Goal: Task Accomplishment & Management: Manage account settings

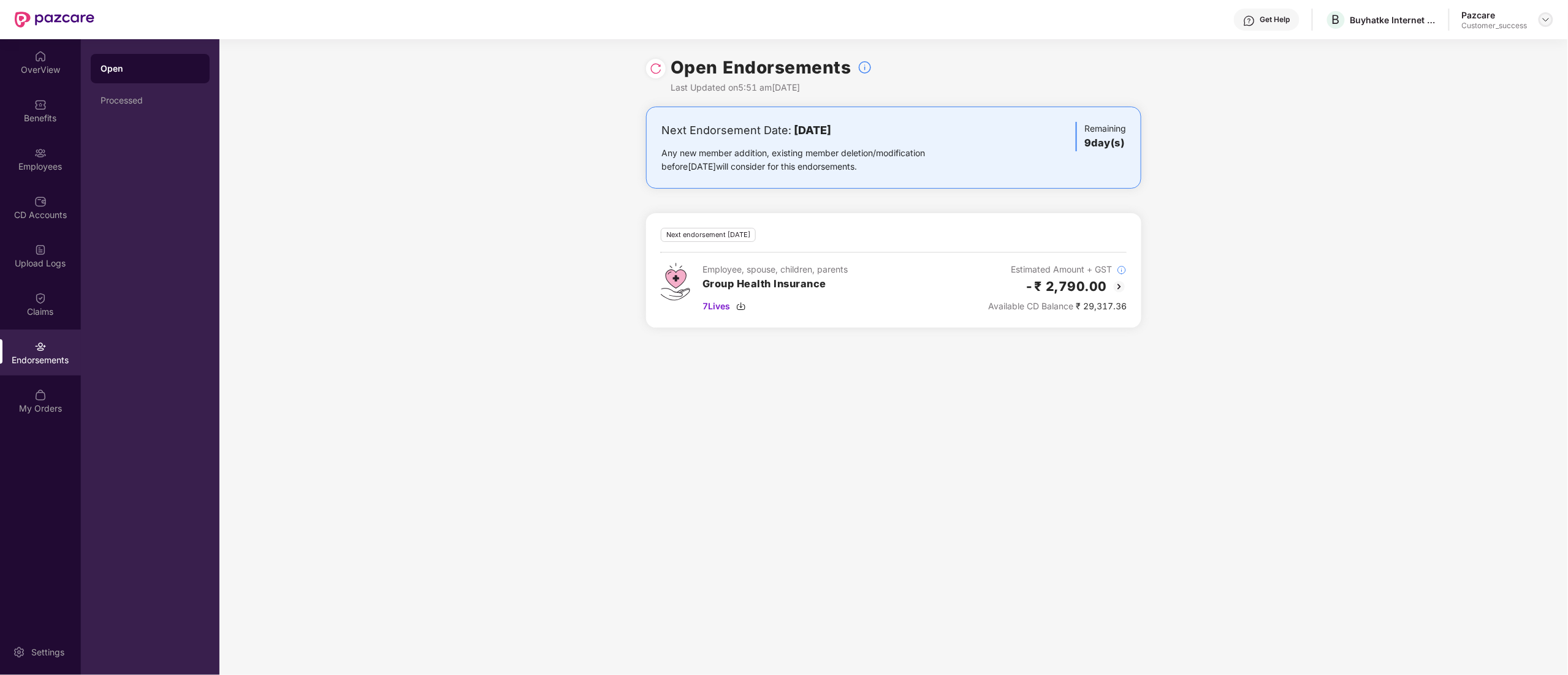
click at [1548, 20] on img at bounding box center [1546, 19] width 10 height 10
click at [1482, 41] on div "Switch to partner view" at bounding box center [1488, 49] width 159 height 24
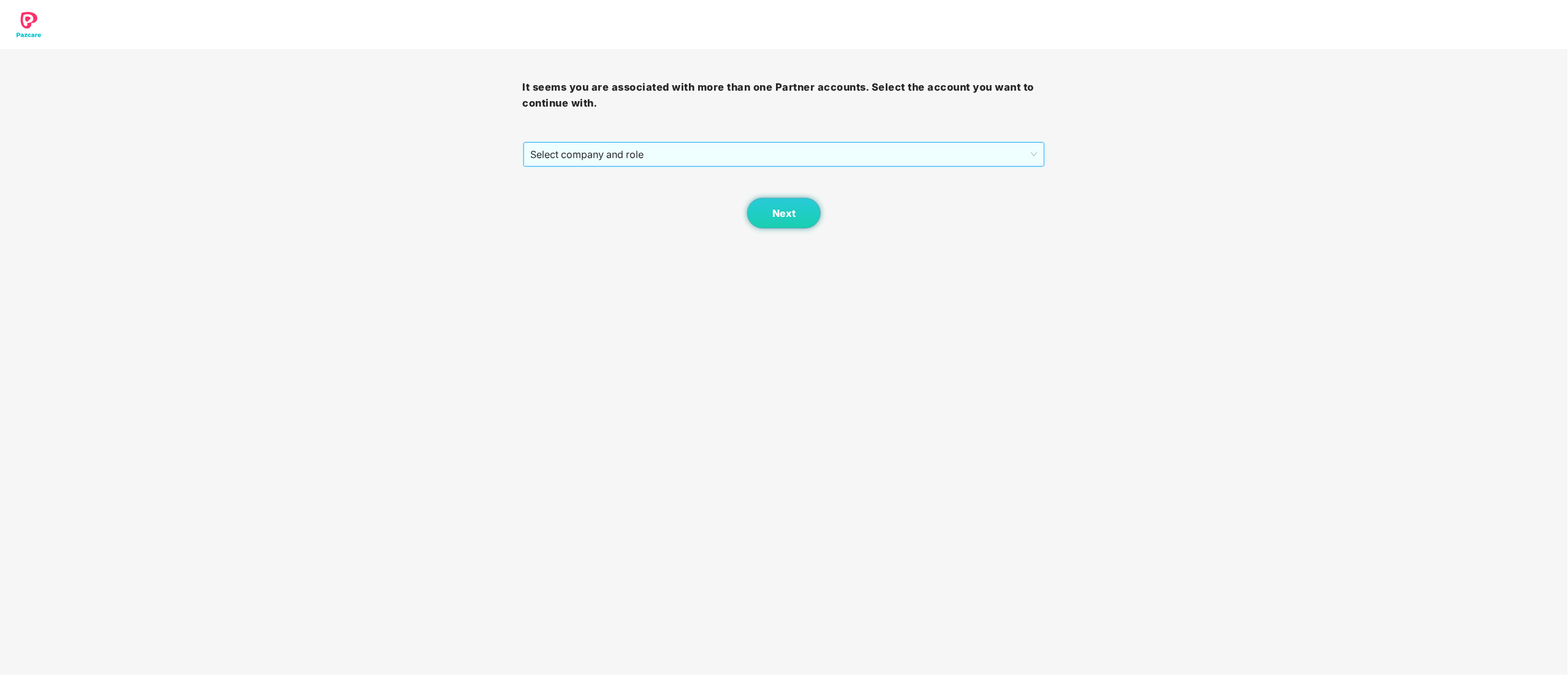
click at [613, 147] on span "Select company and role" at bounding box center [784, 154] width 506 height 23
click at [576, 194] on div "Pazcare - CUSTOMER_SUCCESS" at bounding box center [785, 198] width 508 height 13
click at [771, 215] on button "Next" at bounding box center [783, 214] width 73 height 31
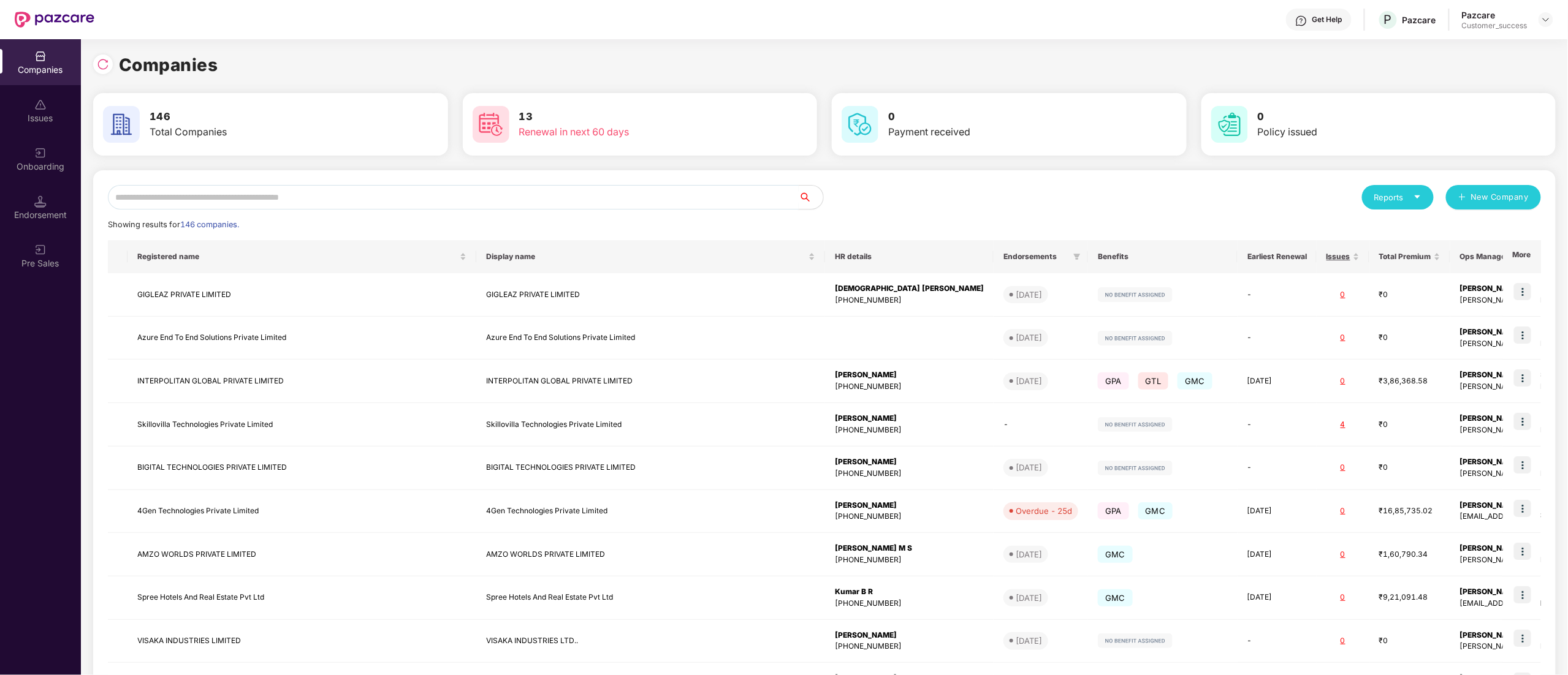
click at [158, 207] on input "text" at bounding box center [453, 197] width 691 height 25
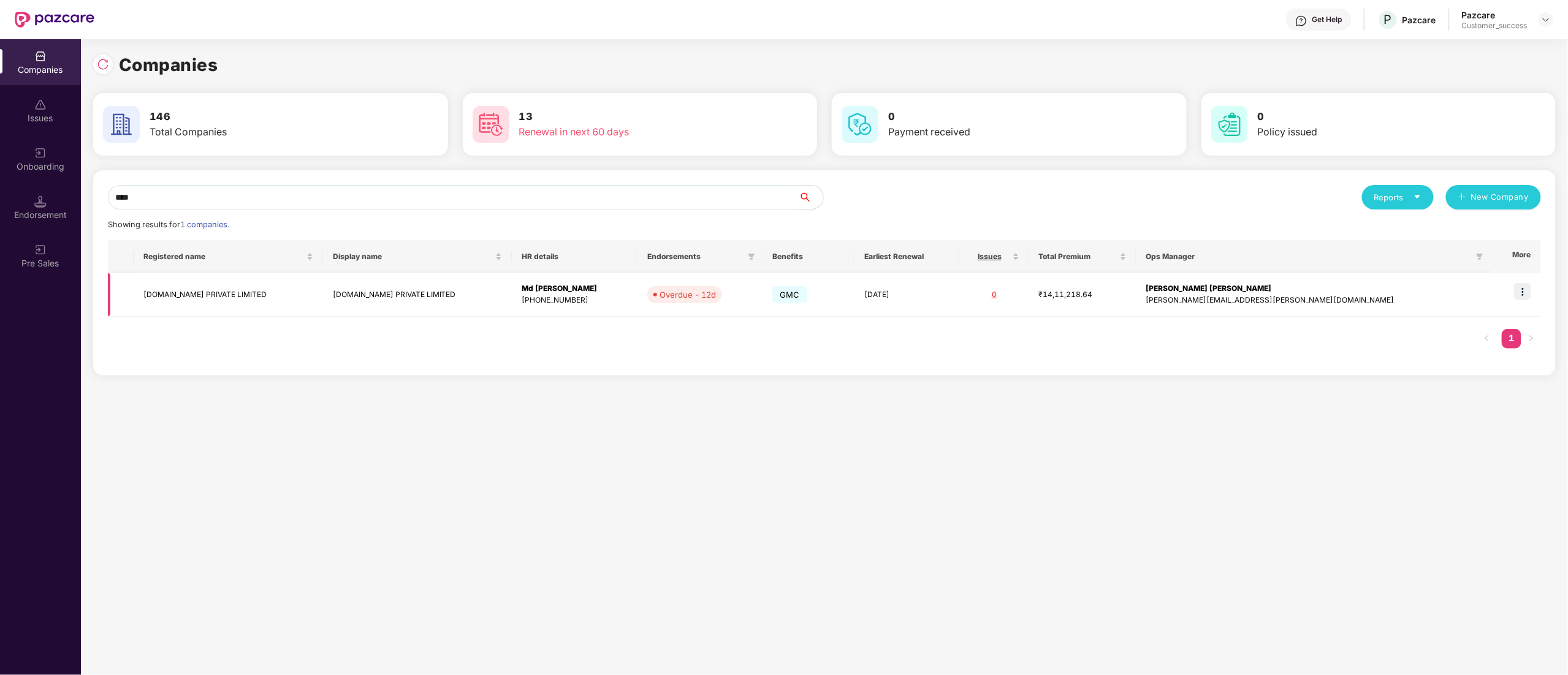
type input "****"
click at [1520, 294] on img at bounding box center [1522, 292] width 17 height 17
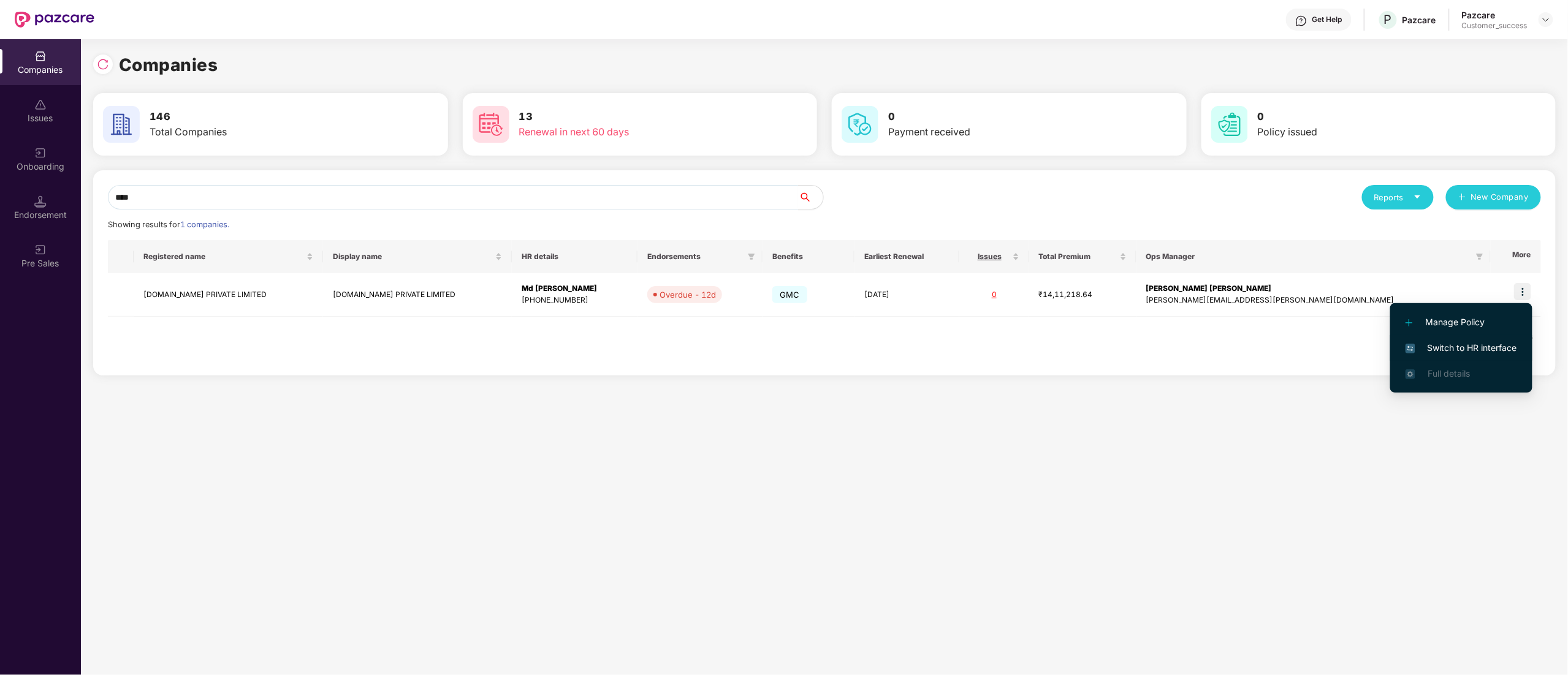
click at [1457, 354] on span "Switch to HR interface" at bounding box center [1461, 348] width 112 height 13
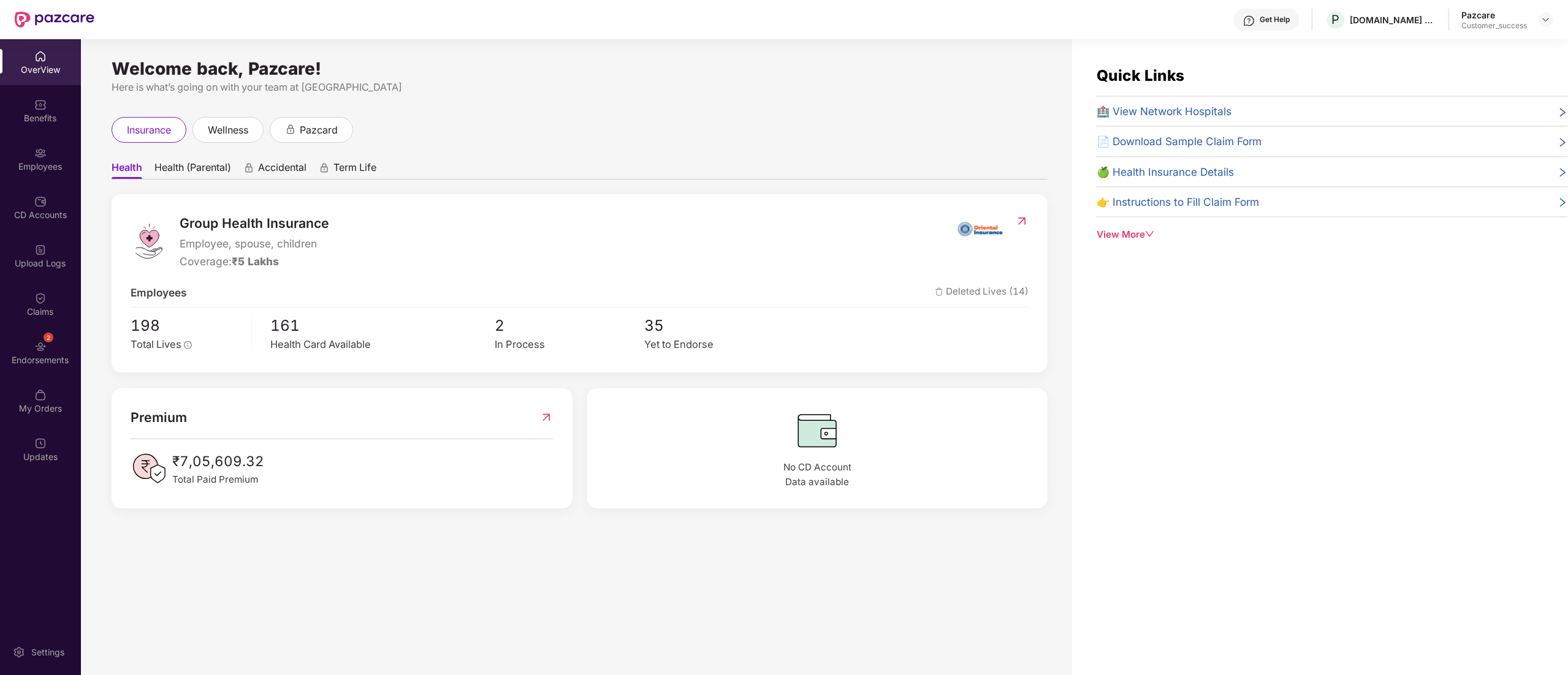
click at [32, 164] on div "Employees" at bounding box center [40, 166] width 81 height 12
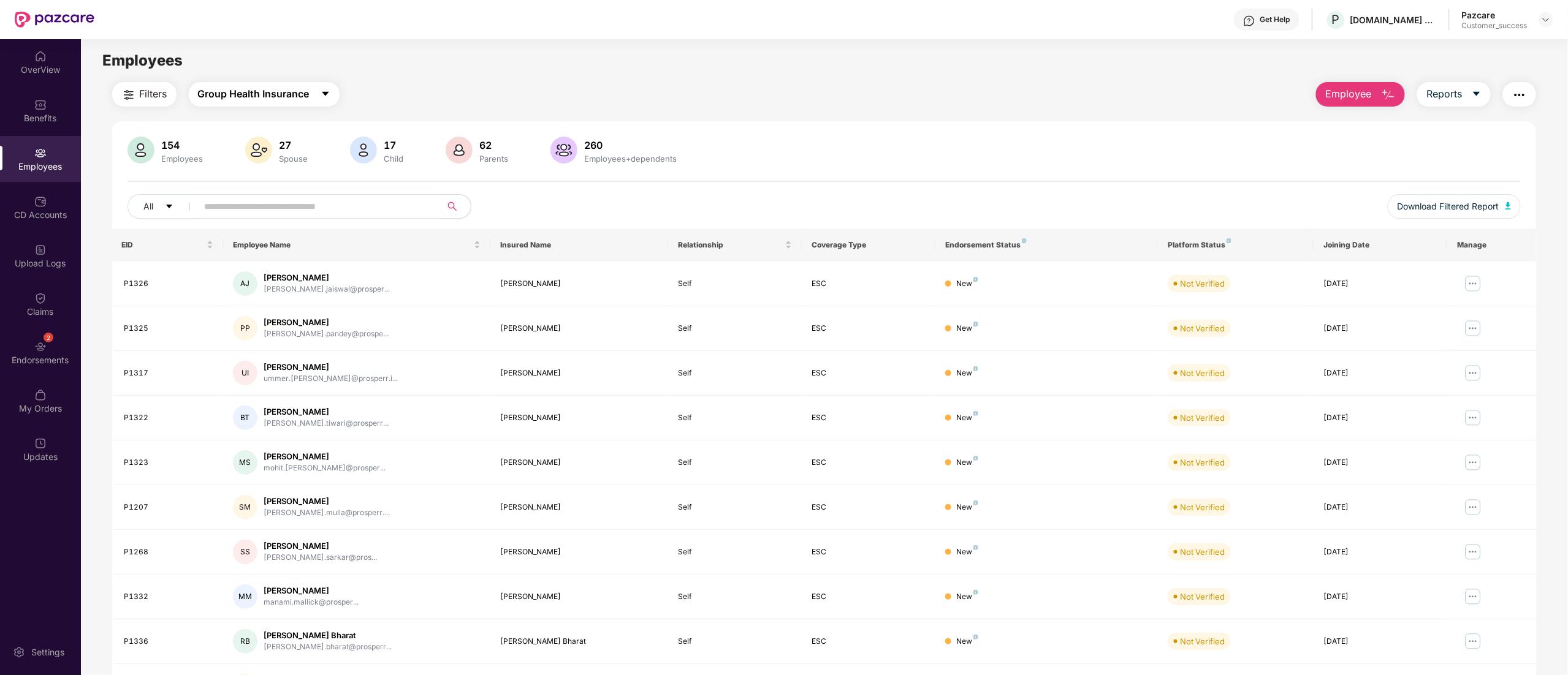
click at [248, 85] on button "Group Health Insurance" at bounding box center [264, 94] width 151 height 25
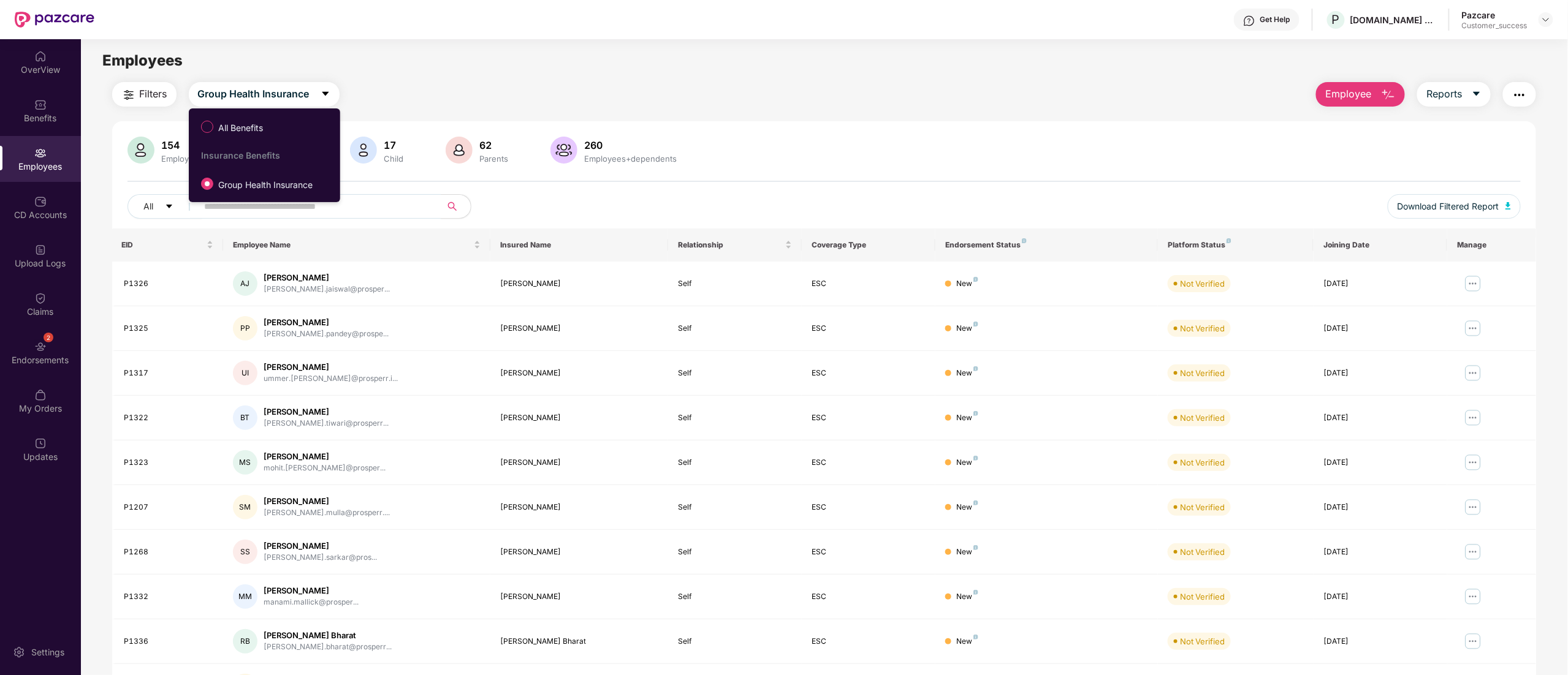
click at [611, 83] on div "Filters Group Health Insurance Employee Reports" at bounding box center [824, 94] width 1424 height 25
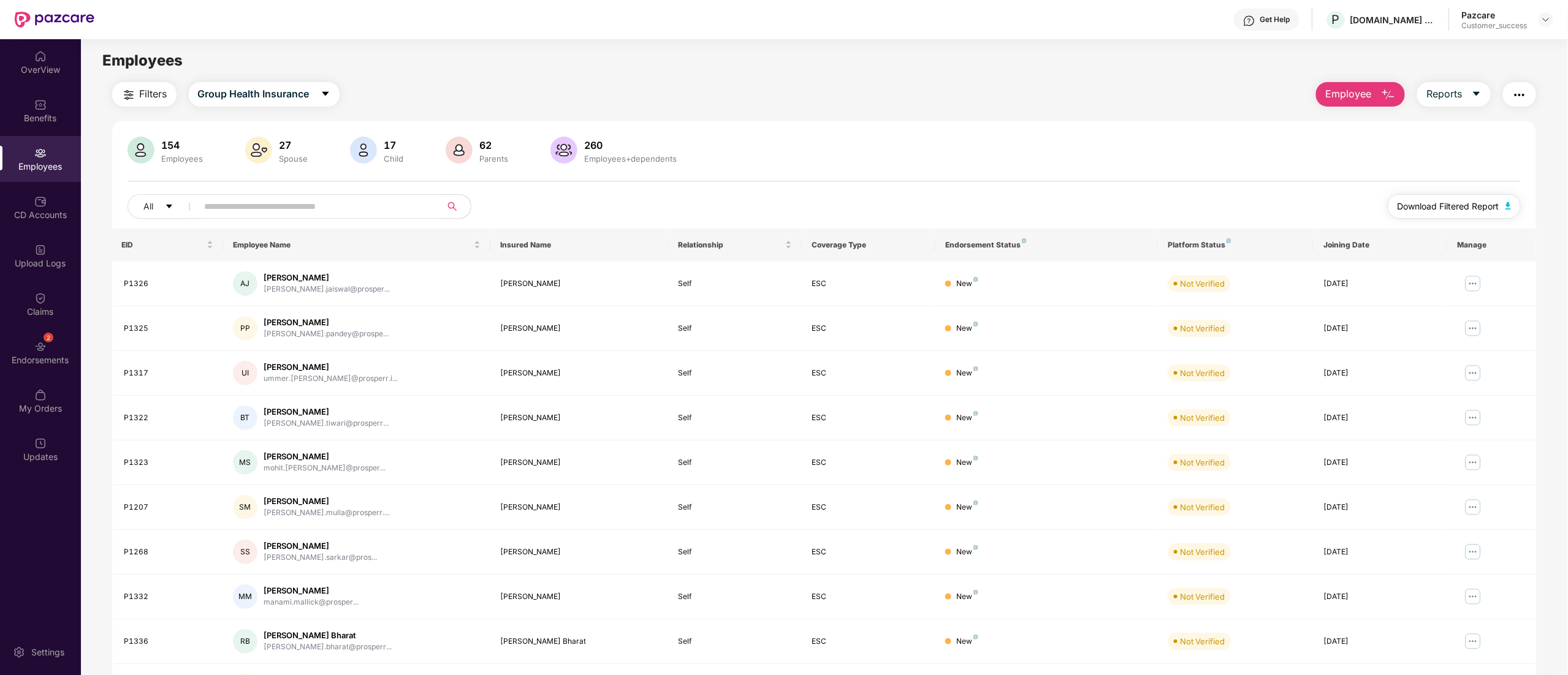
click at [1496, 202] on span "Download Filtered Report" at bounding box center [1448, 206] width 102 height 13
click at [48, 112] on div "Benefits" at bounding box center [40, 118] width 81 height 12
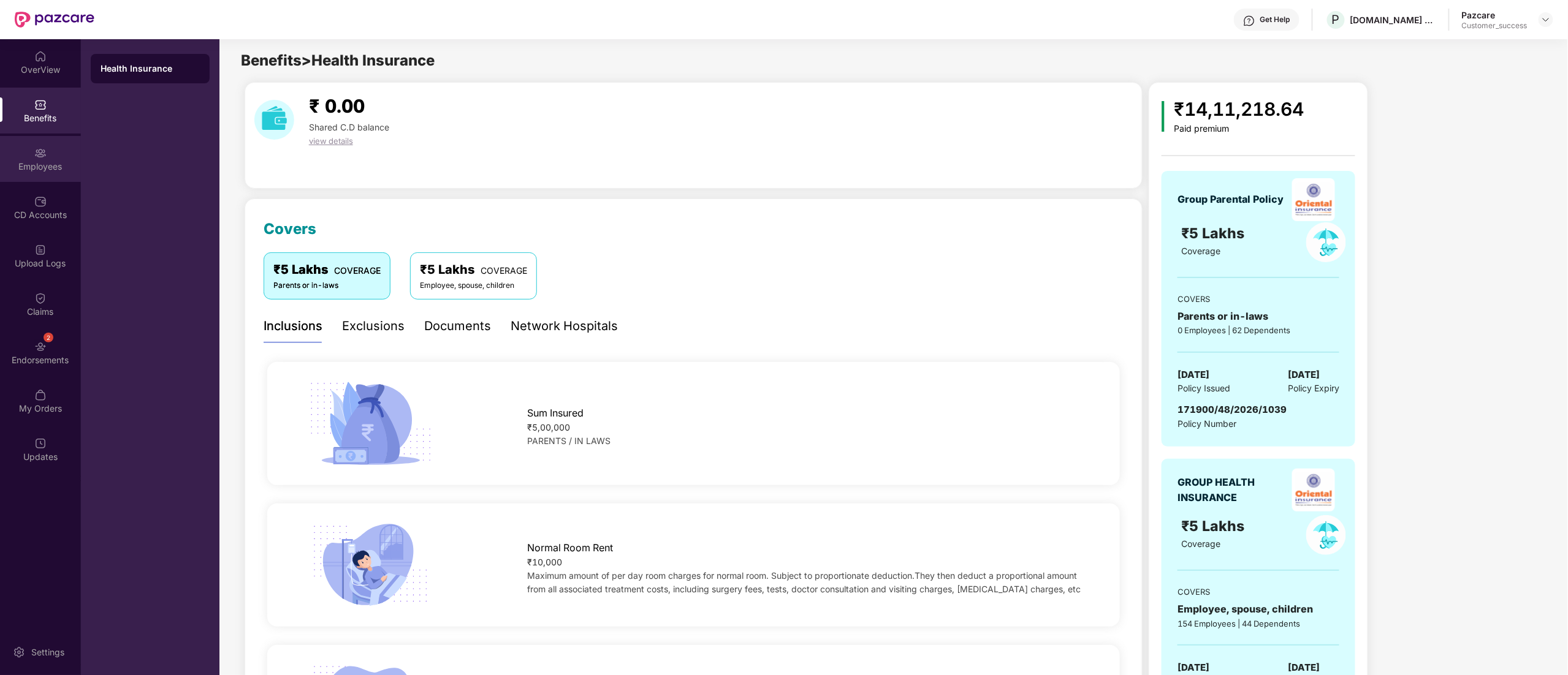
click at [21, 160] on div "Employees" at bounding box center [40, 166] width 81 height 12
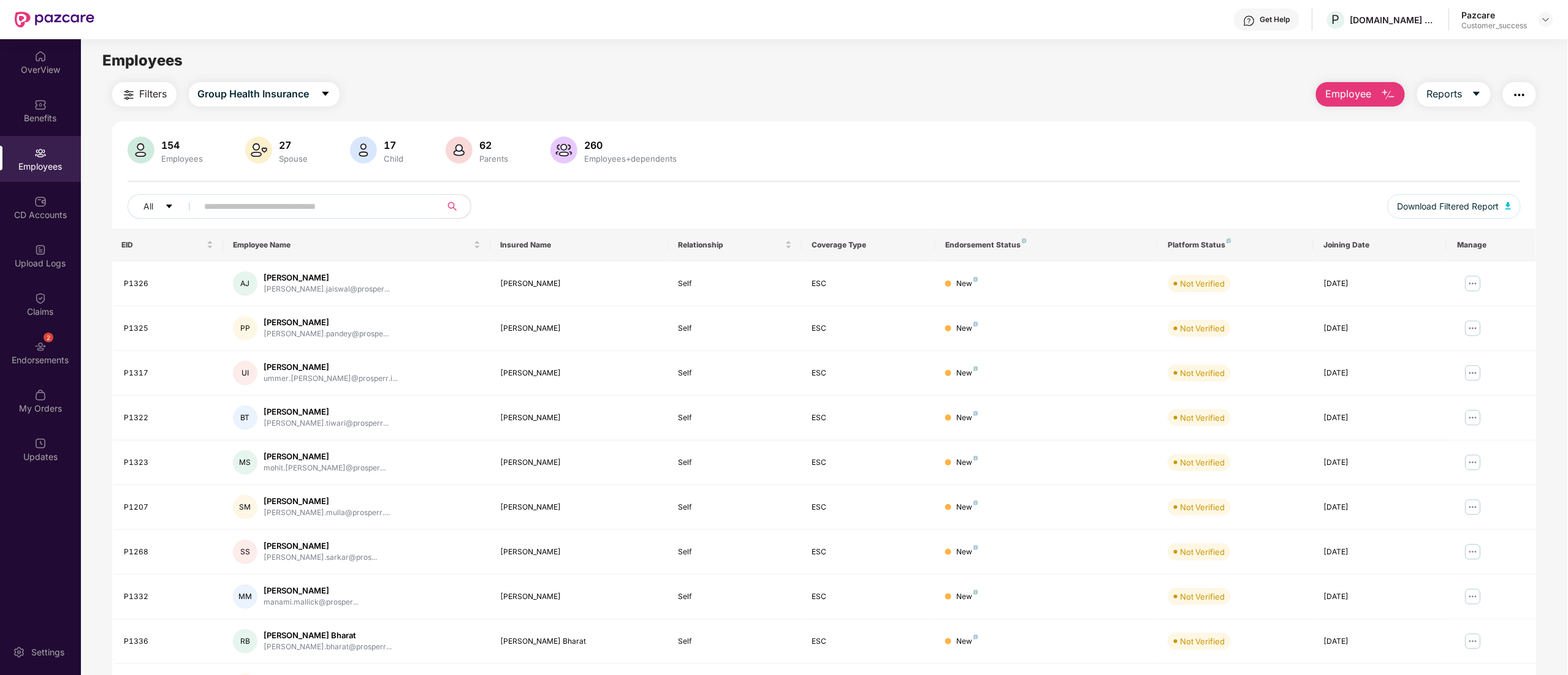
click at [336, 208] on input "text" at bounding box center [315, 206] width 220 height 18
paste input "*****"
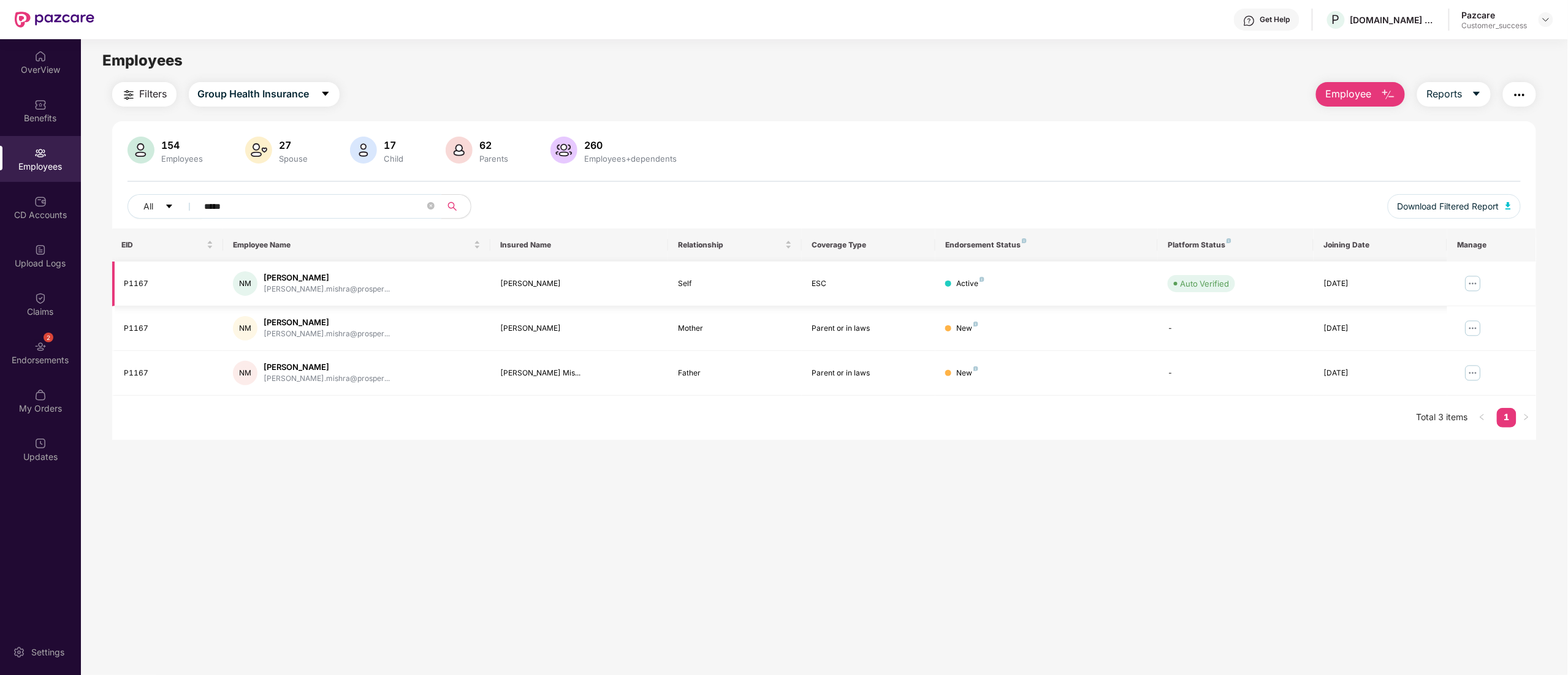
type input "*****"
click at [1472, 287] on img at bounding box center [1473, 283] width 20 height 20
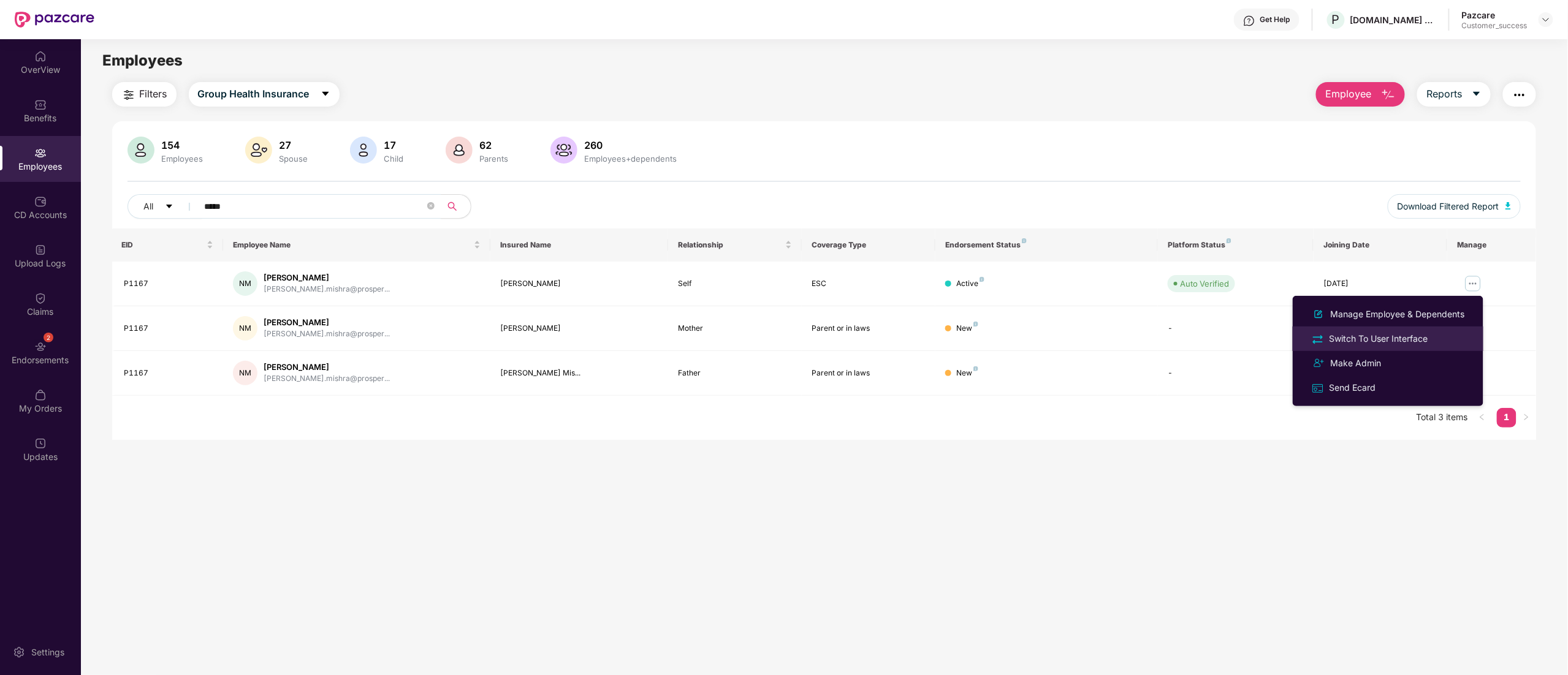
click at [1432, 340] on div "Switch To User Interface" at bounding box center [1388, 338] width 158 height 14
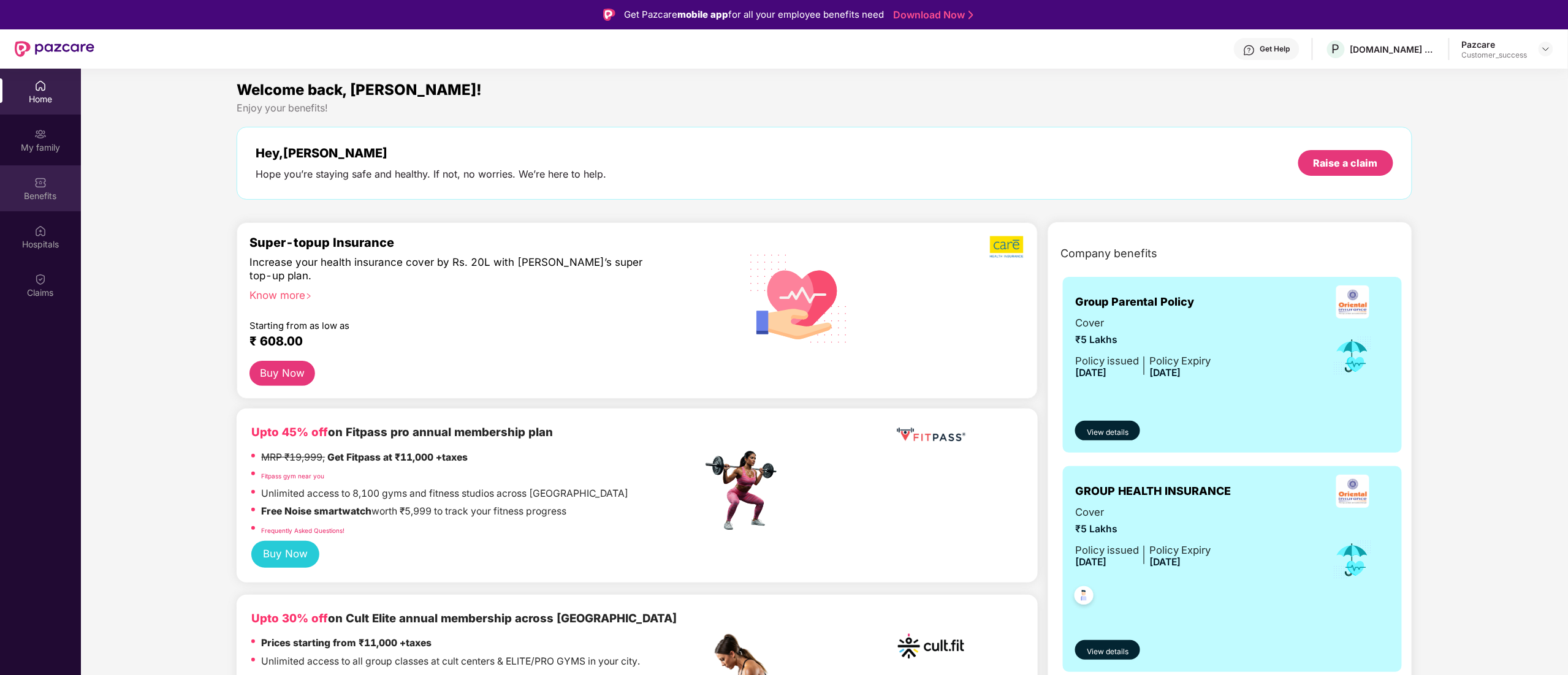
click at [50, 174] on div "Benefits" at bounding box center [40, 189] width 81 height 46
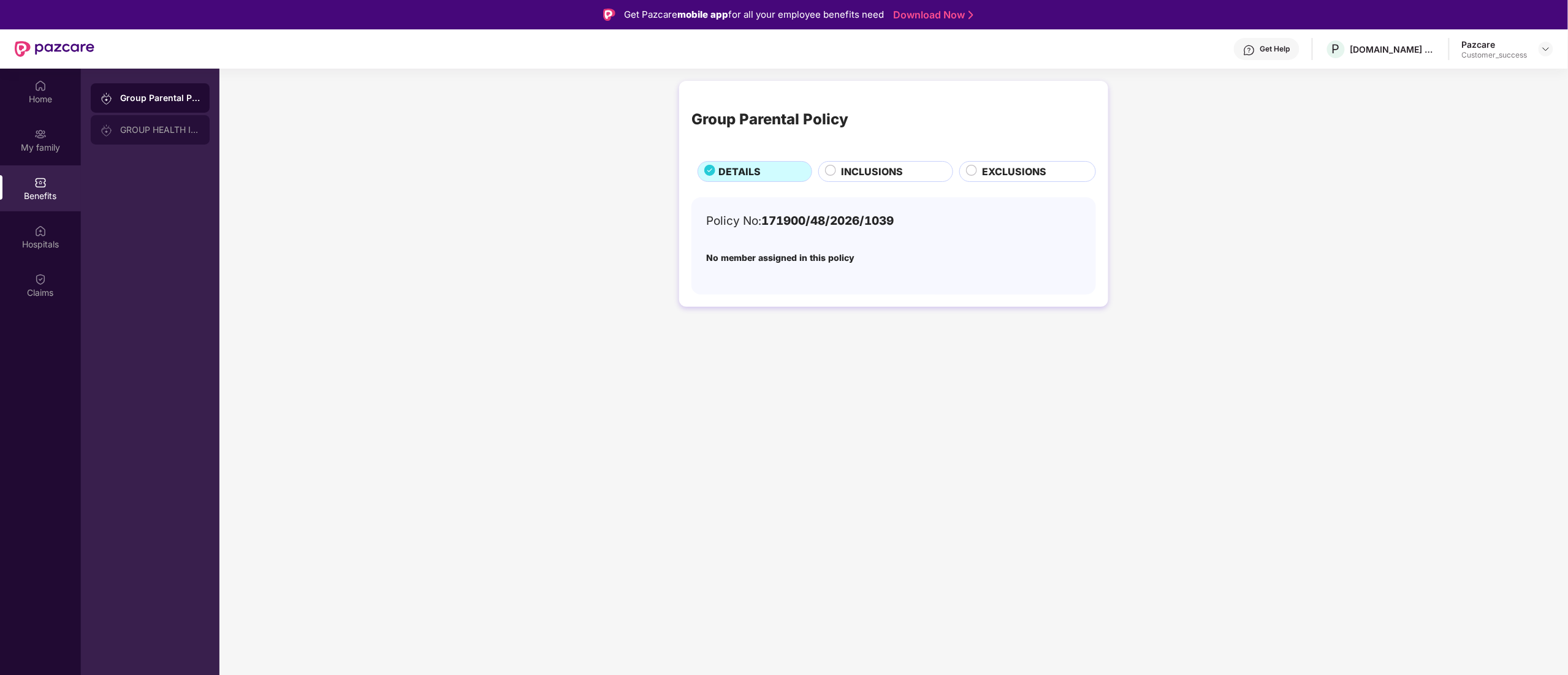
click at [133, 133] on div "GROUP HEALTH INSURANCE" at bounding box center [160, 130] width 80 height 10
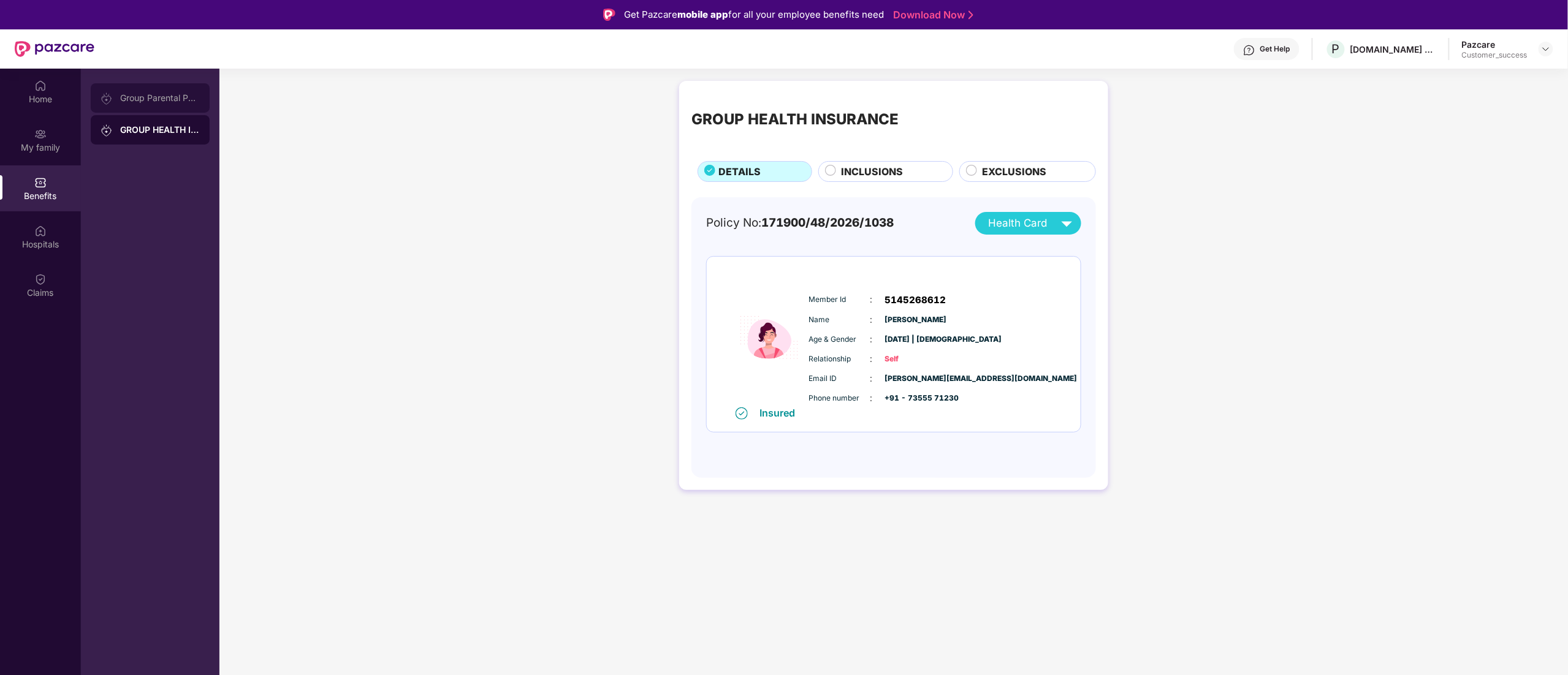
click at [133, 112] on div "Group Parental Policy" at bounding box center [150, 97] width 119 height 30
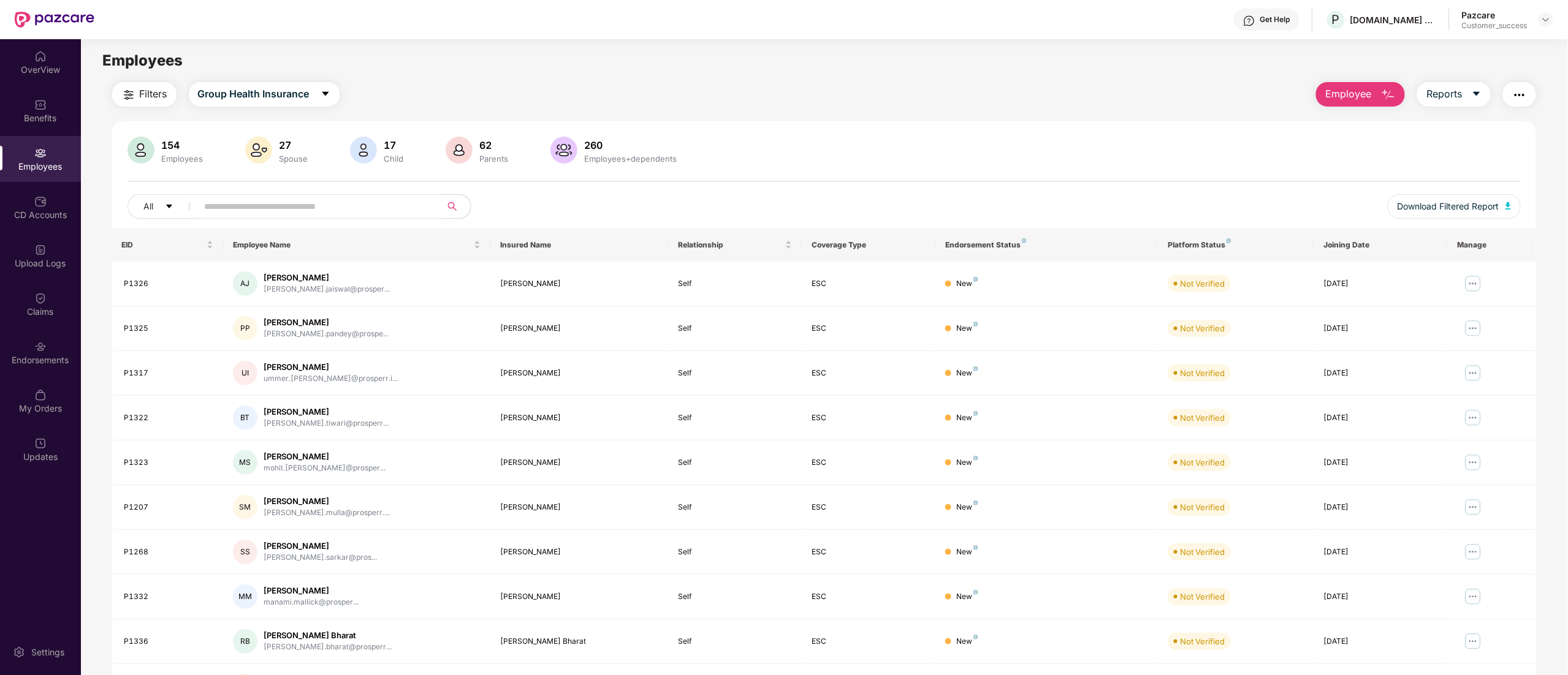
click at [300, 191] on div "154 Employees 27 Spouse 17 Child [DEMOGRAPHIC_DATA] Parents 260 Employees+depen…" at bounding box center [824, 182] width 1424 height 92
click at [300, 197] on input "text" at bounding box center [315, 206] width 220 height 18
paste input "*****"
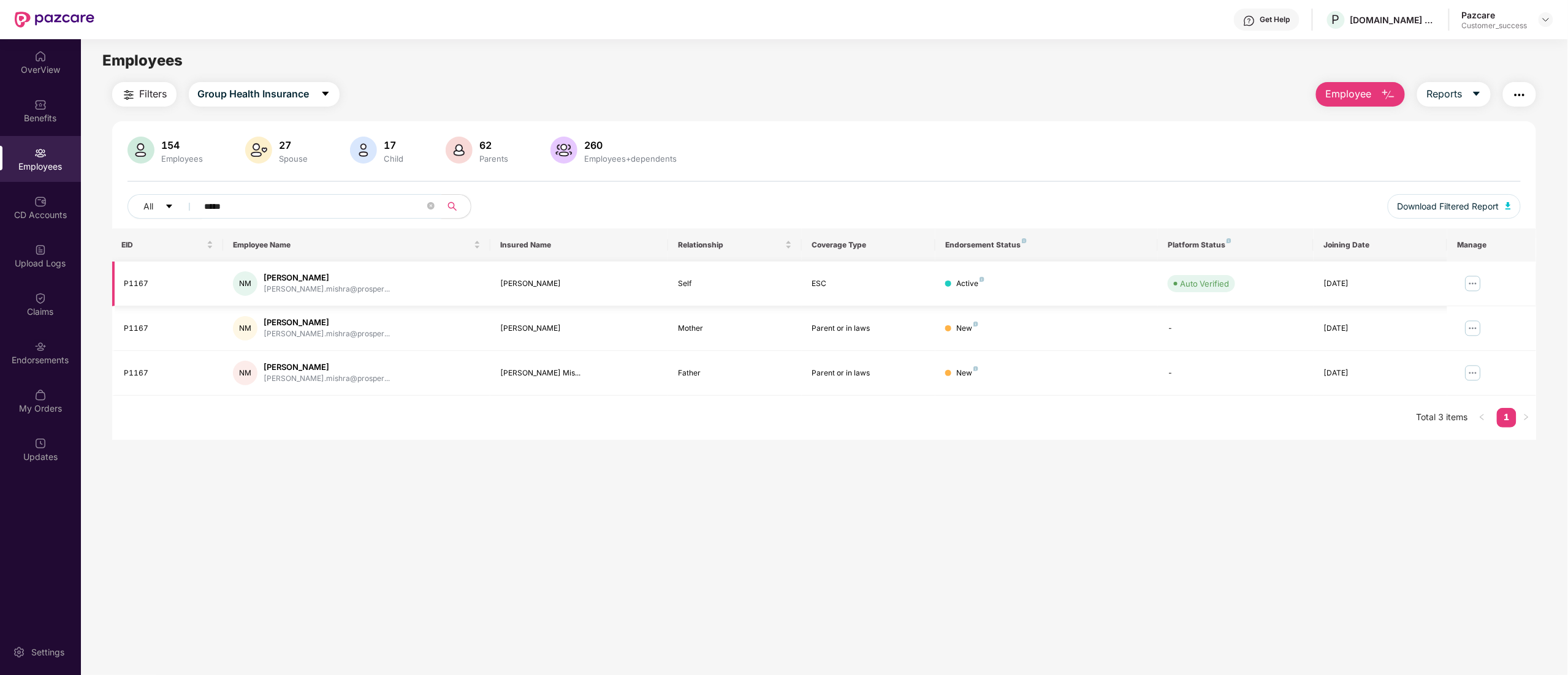
type input "*****"
click at [1473, 289] on img at bounding box center [1473, 283] width 20 height 20
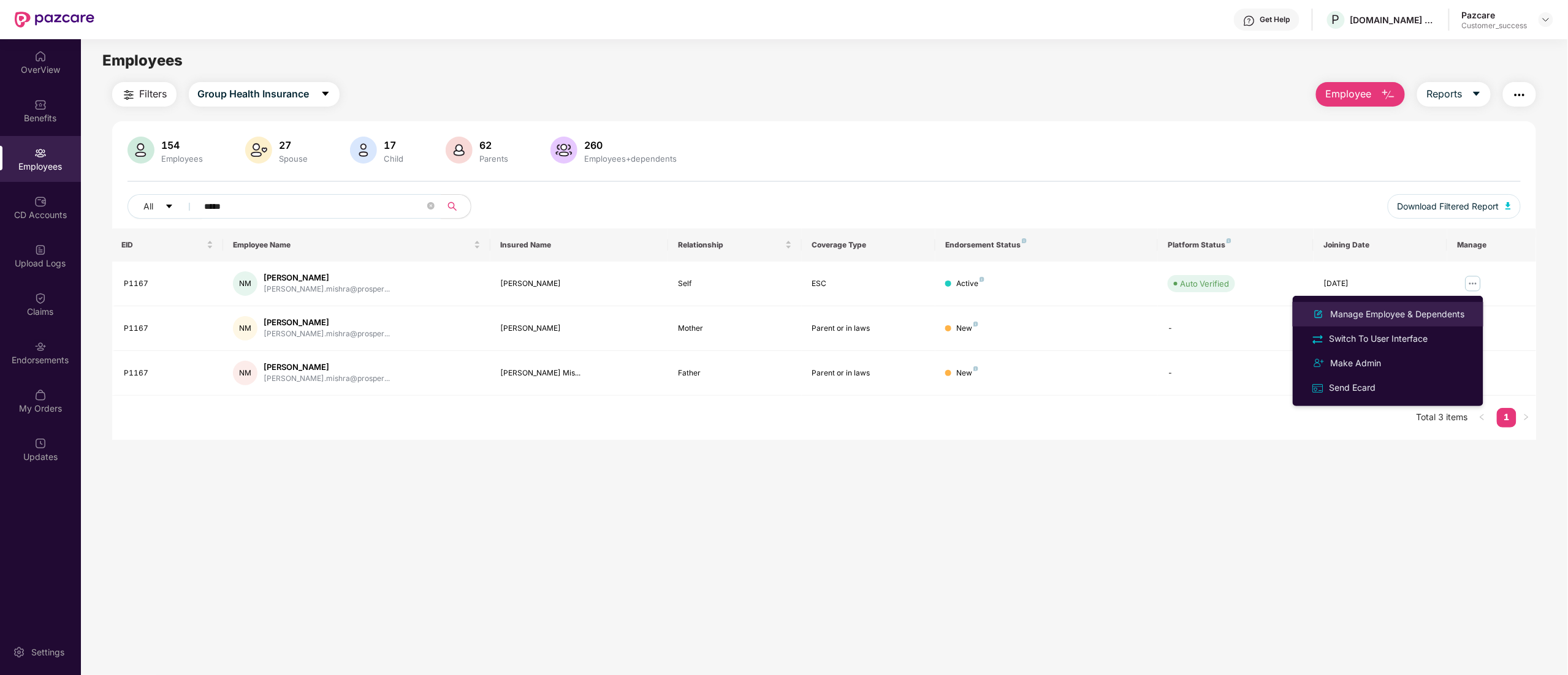
click at [1400, 311] on div "Manage Employee & Dependents" at bounding box center [1398, 315] width 139 height 13
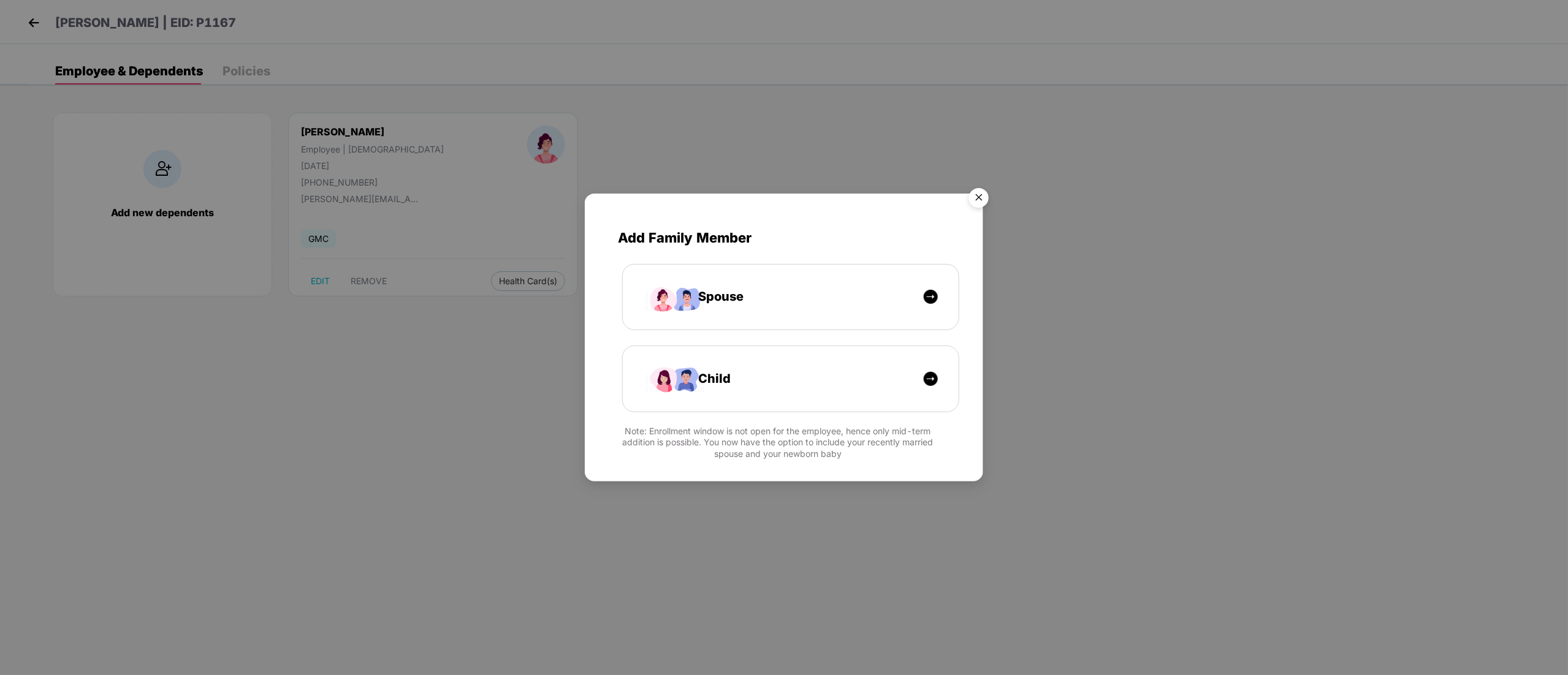
click at [977, 198] on img "Close" at bounding box center [979, 200] width 34 height 34
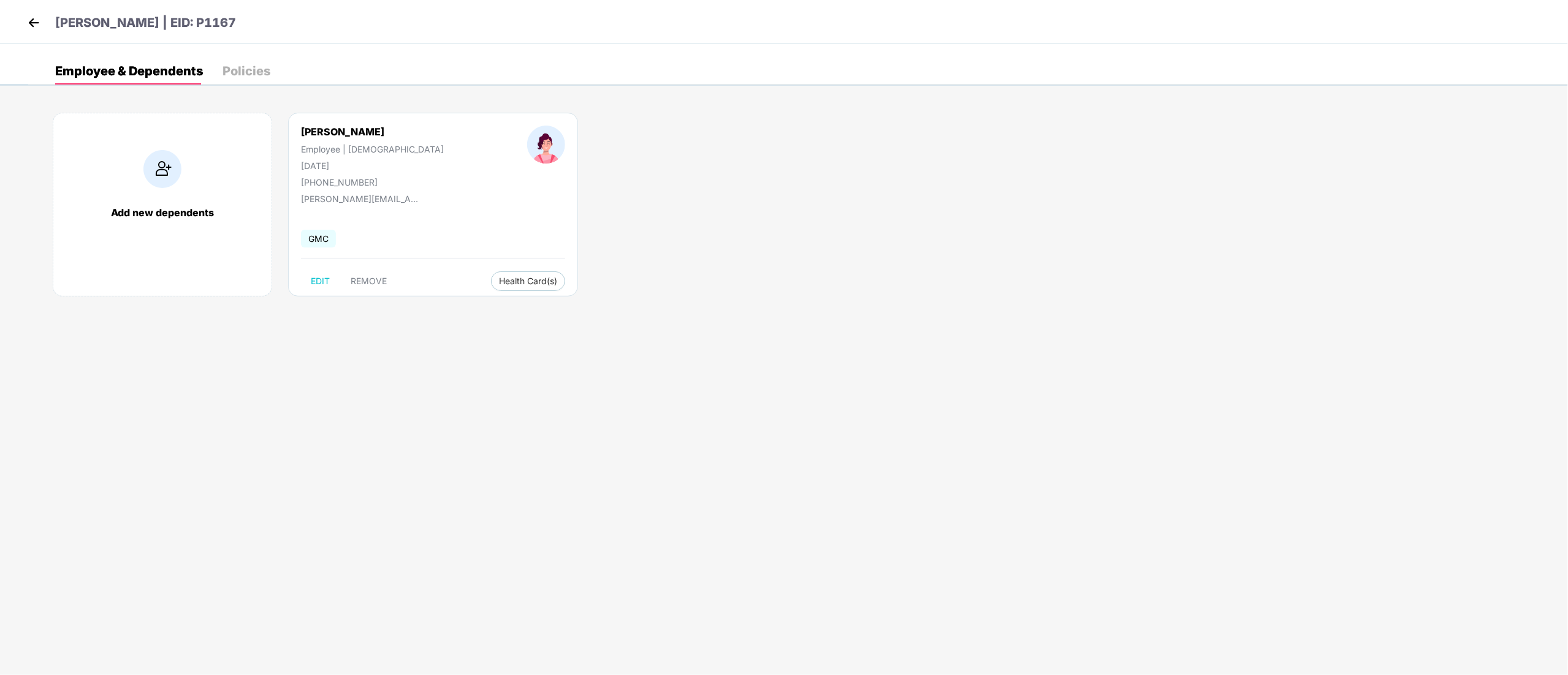
click at [403, 301] on div "Add new dependents [PERSON_NAME] Employee | [DEMOGRAPHIC_DATA] [DATE] [PHONE_NU…" at bounding box center [798, 211] width 1539 height 233
click at [39, 21] on img at bounding box center [33, 22] width 18 height 18
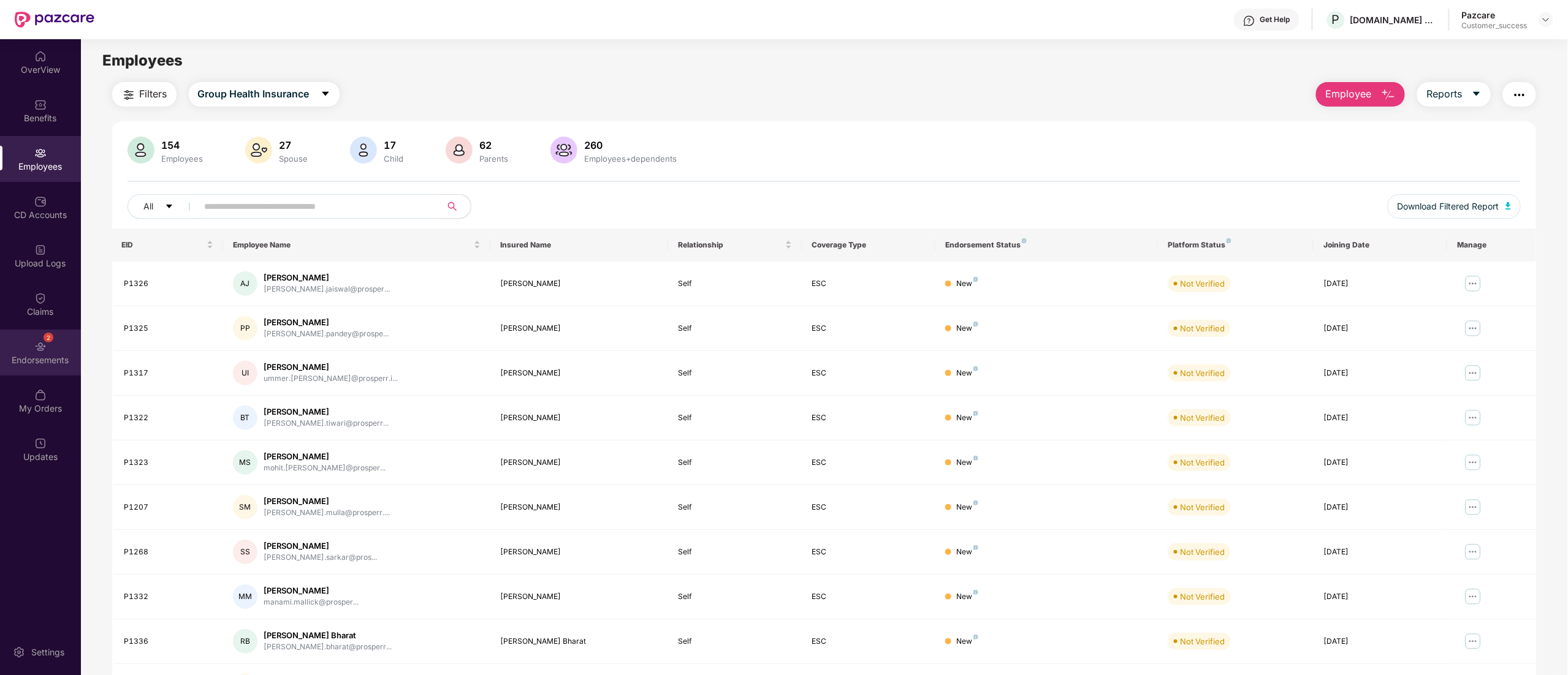
click at [45, 340] on div "2" at bounding box center [49, 338] width 10 height 10
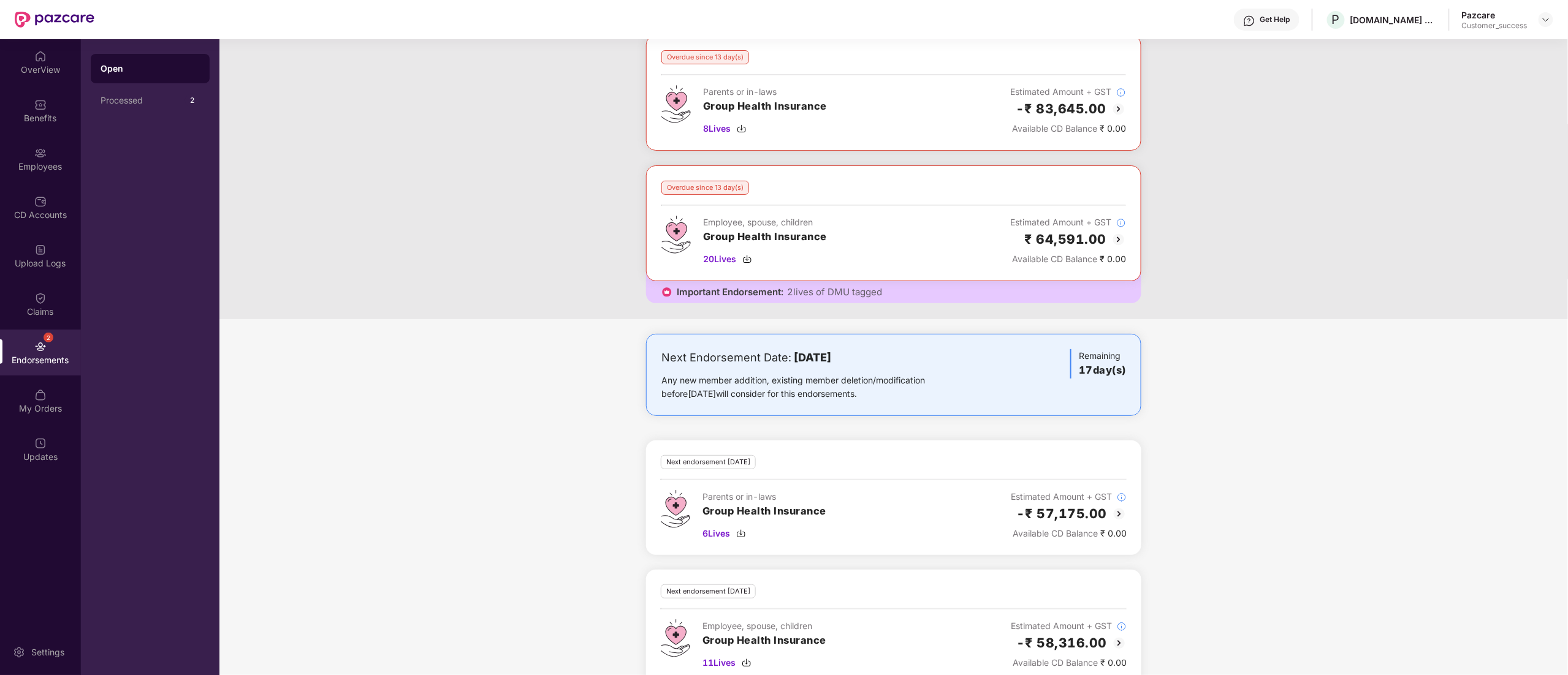
scroll to position [167, 0]
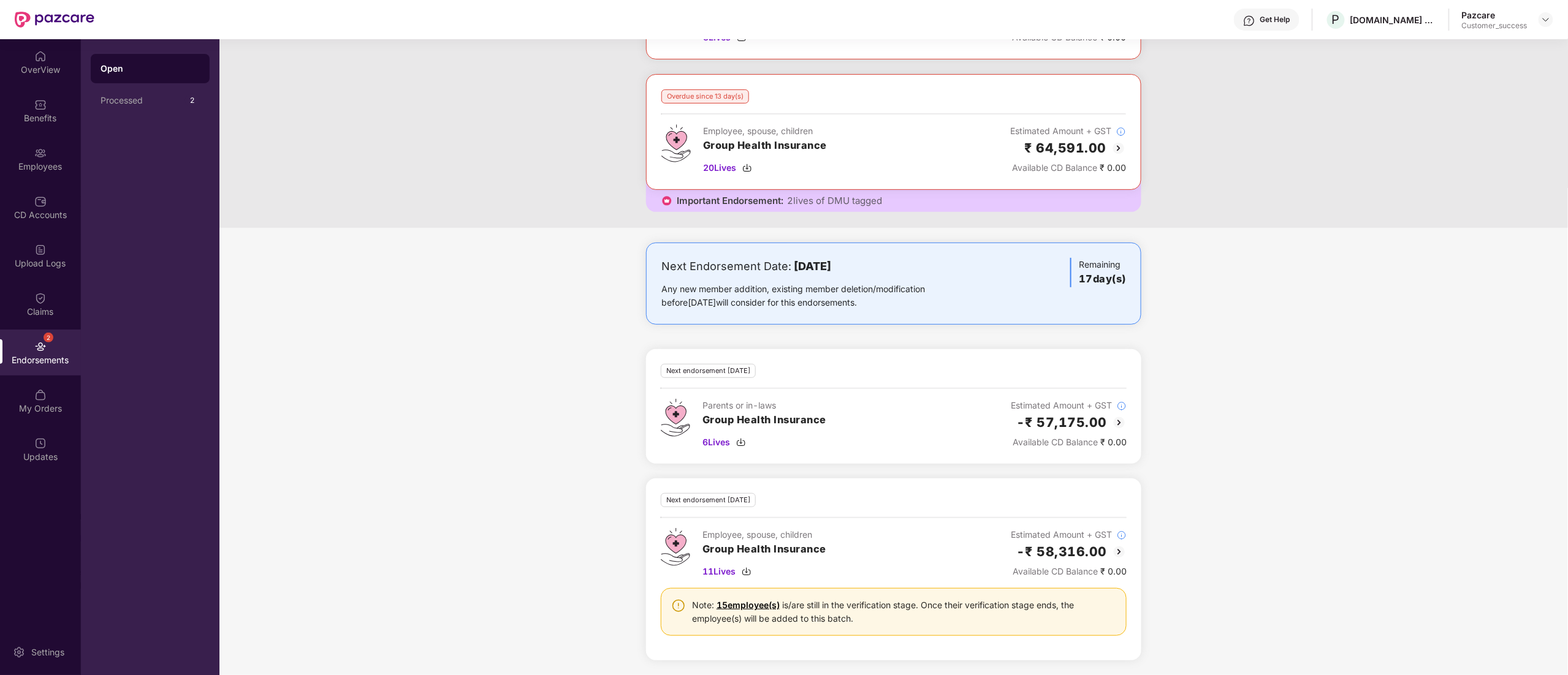
click at [1119, 553] on img at bounding box center [1119, 551] width 14 height 14
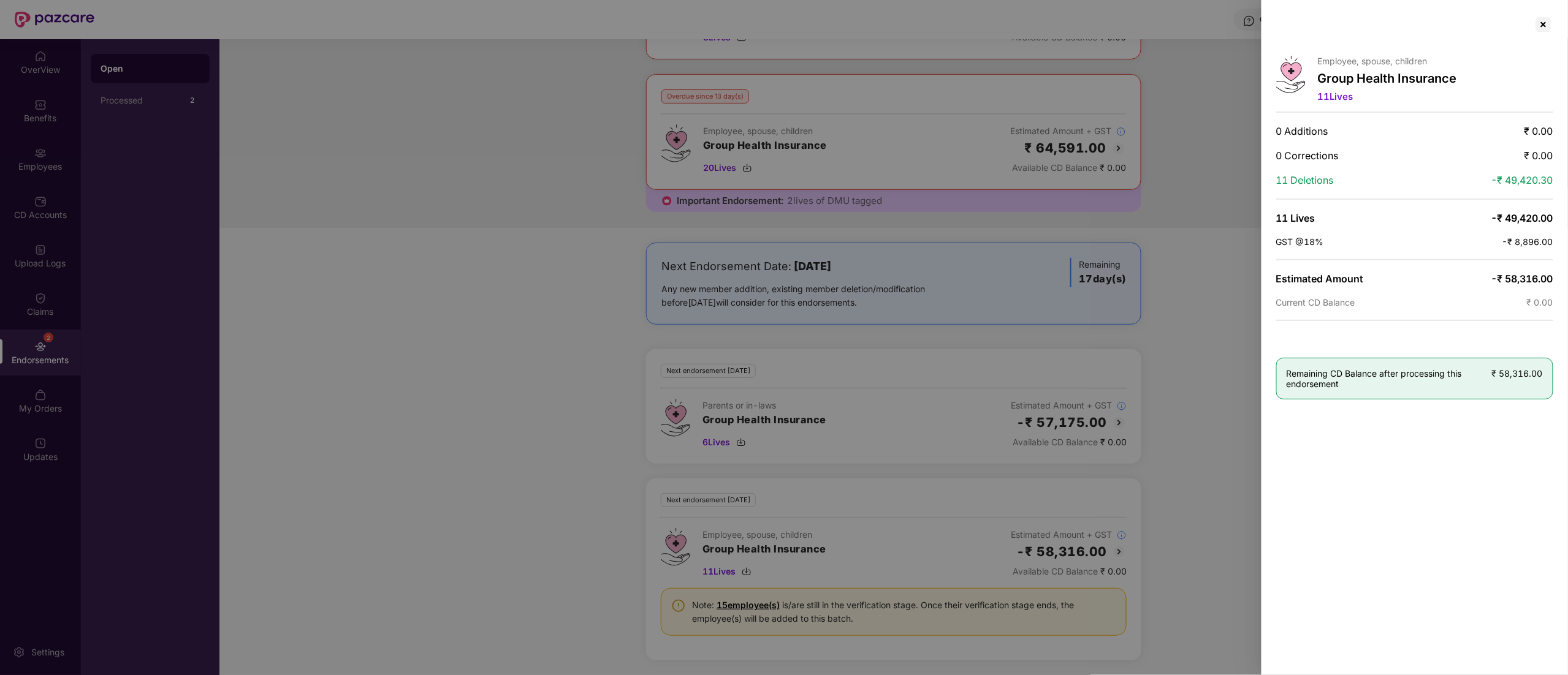
drag, startPoint x: 1545, startPoint y: 18, endPoint x: 1533, endPoint y: 37, distance: 22.5
click at [1545, 20] on div at bounding box center [1543, 24] width 20 height 20
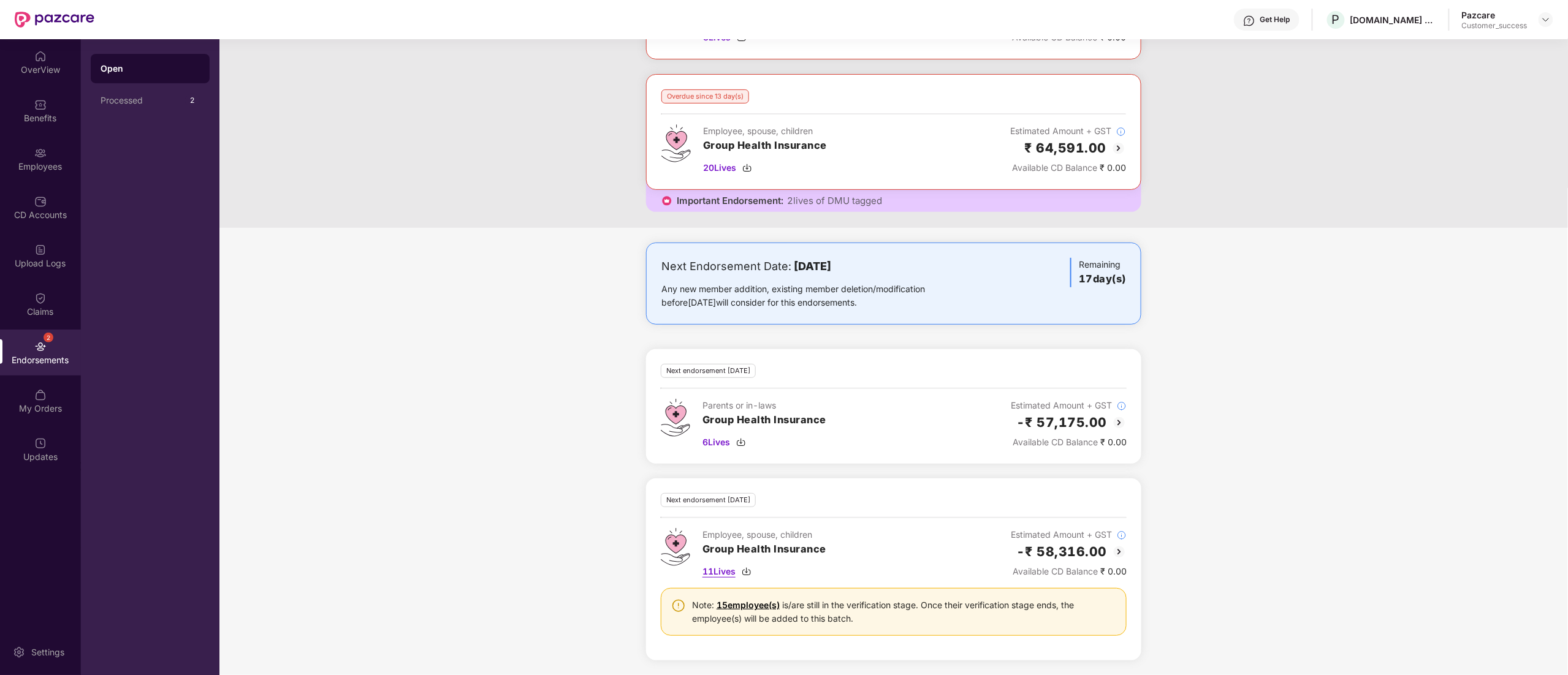
click at [749, 575] on img at bounding box center [747, 571] width 10 height 10
click at [560, 395] on div "Next Endorsement Date: [DATE] Any new member addition, existing member deletion…" at bounding box center [894, 459] width 1349 height 433
click at [1116, 425] on img at bounding box center [1119, 422] width 14 height 14
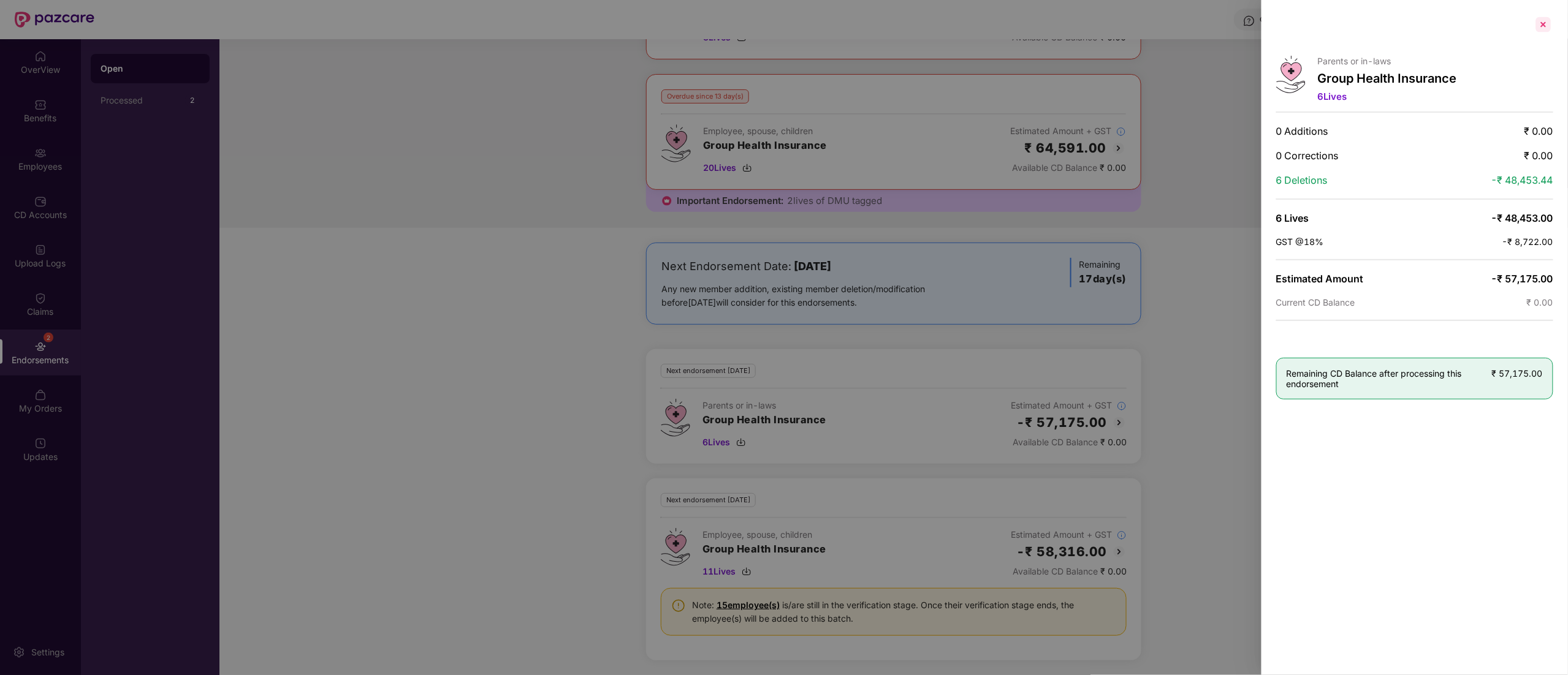
click at [1550, 29] on div at bounding box center [1543, 24] width 20 height 20
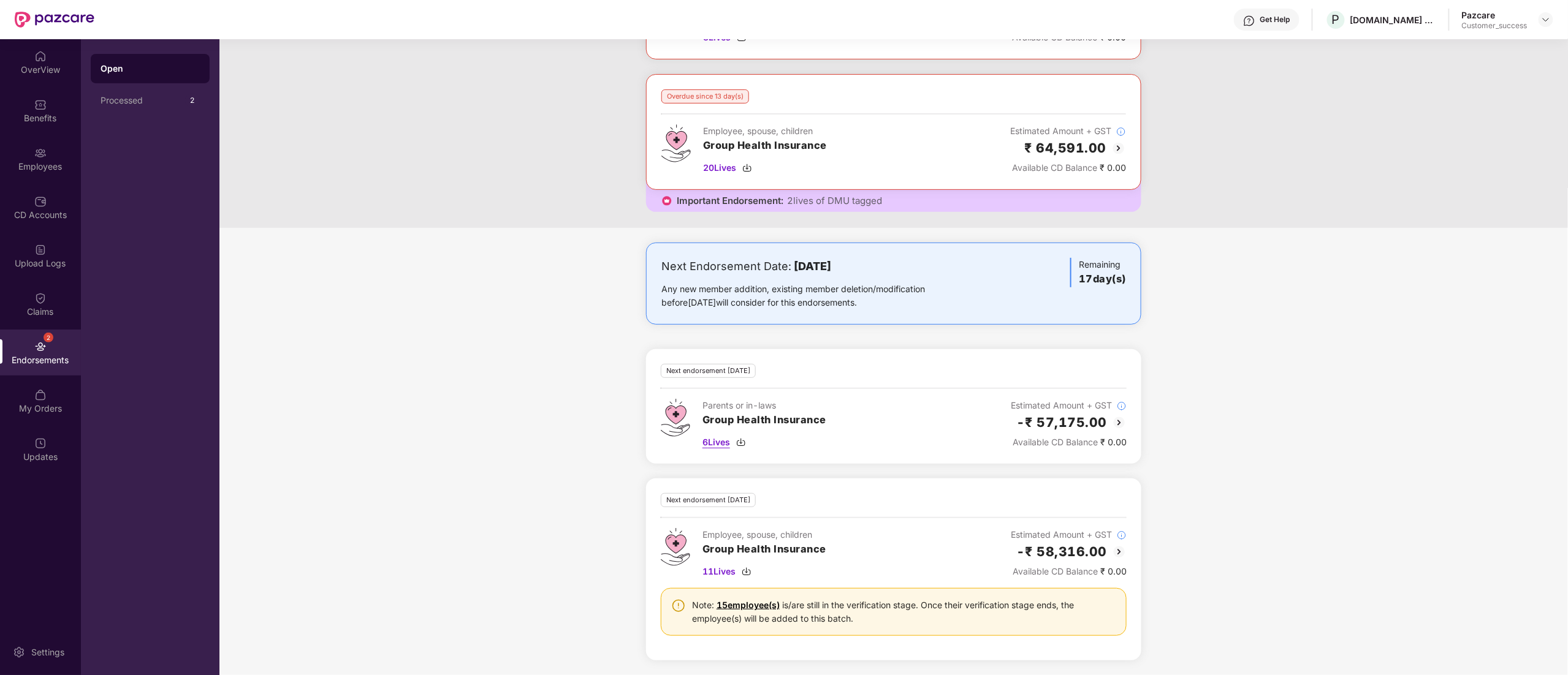
click at [741, 443] on img at bounding box center [741, 442] width 10 height 10
click at [20, 157] on div "Employees" at bounding box center [40, 159] width 81 height 46
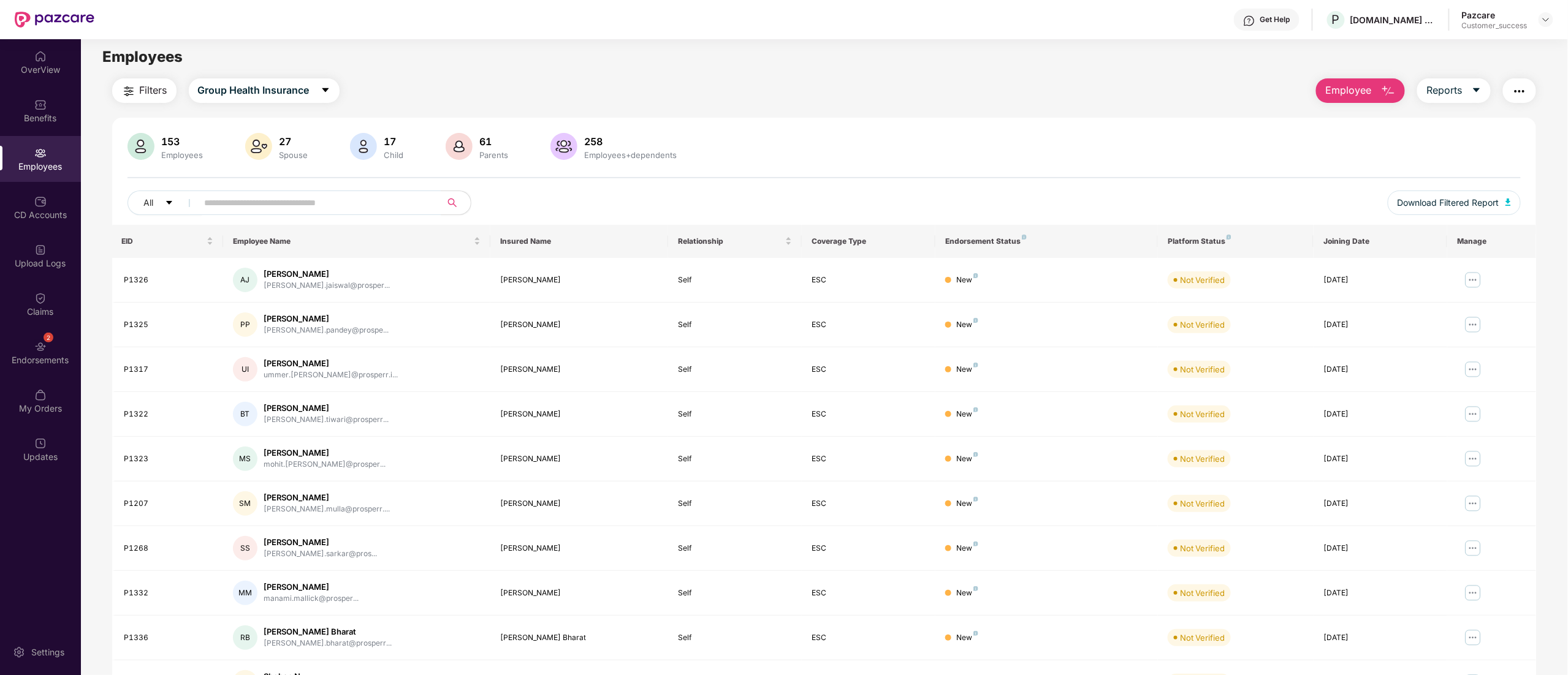
scroll to position [0, 0]
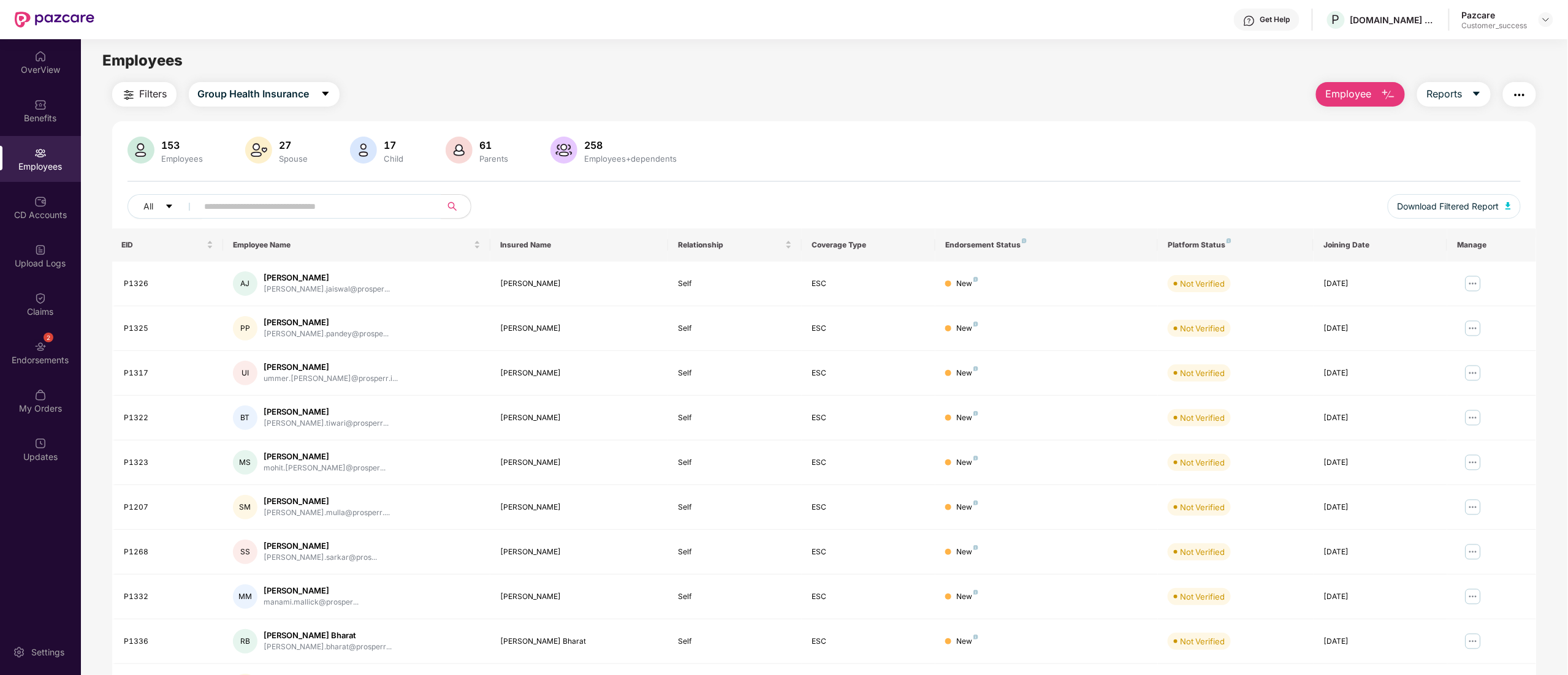
click at [1521, 93] on img "button" at bounding box center [1518, 94] width 14 height 14
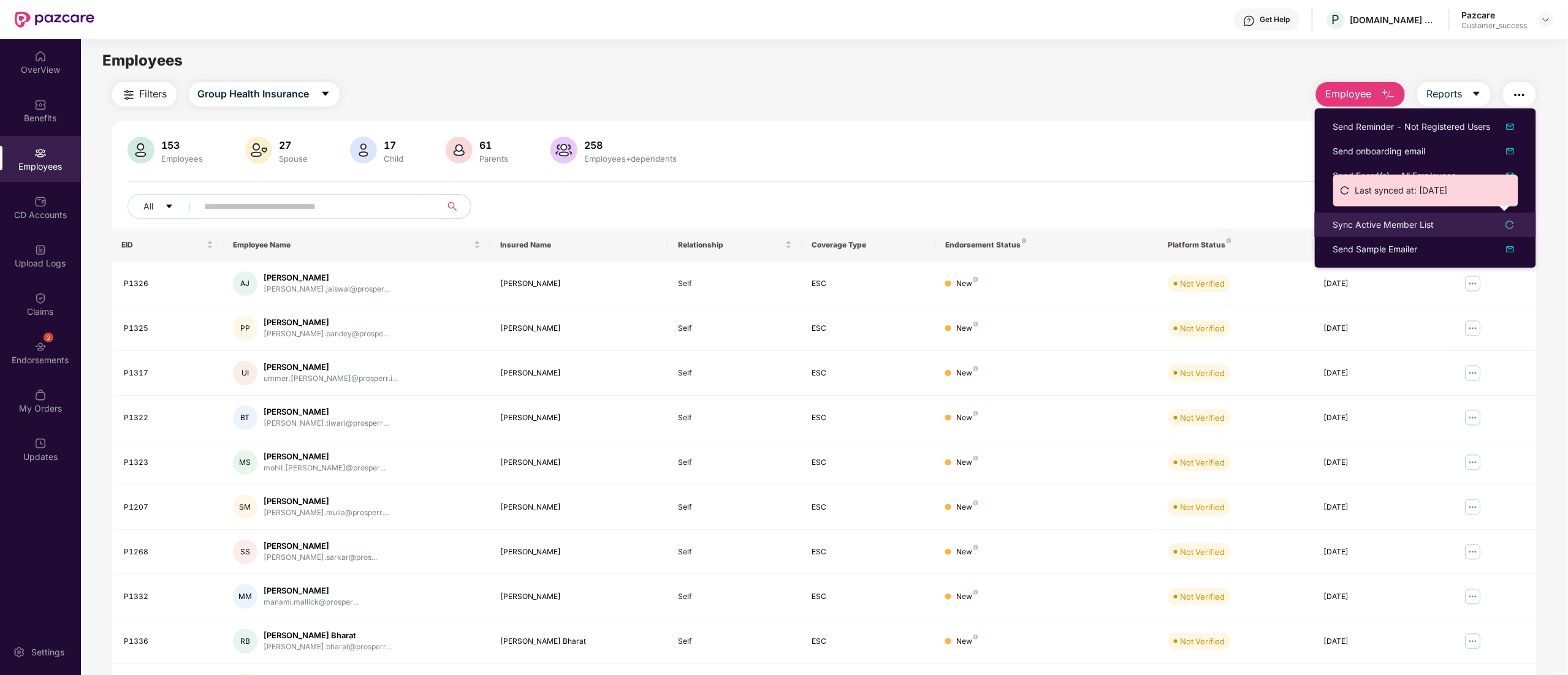
click at [1383, 219] on div "Sync Active Member List" at bounding box center [1384, 225] width 101 height 13
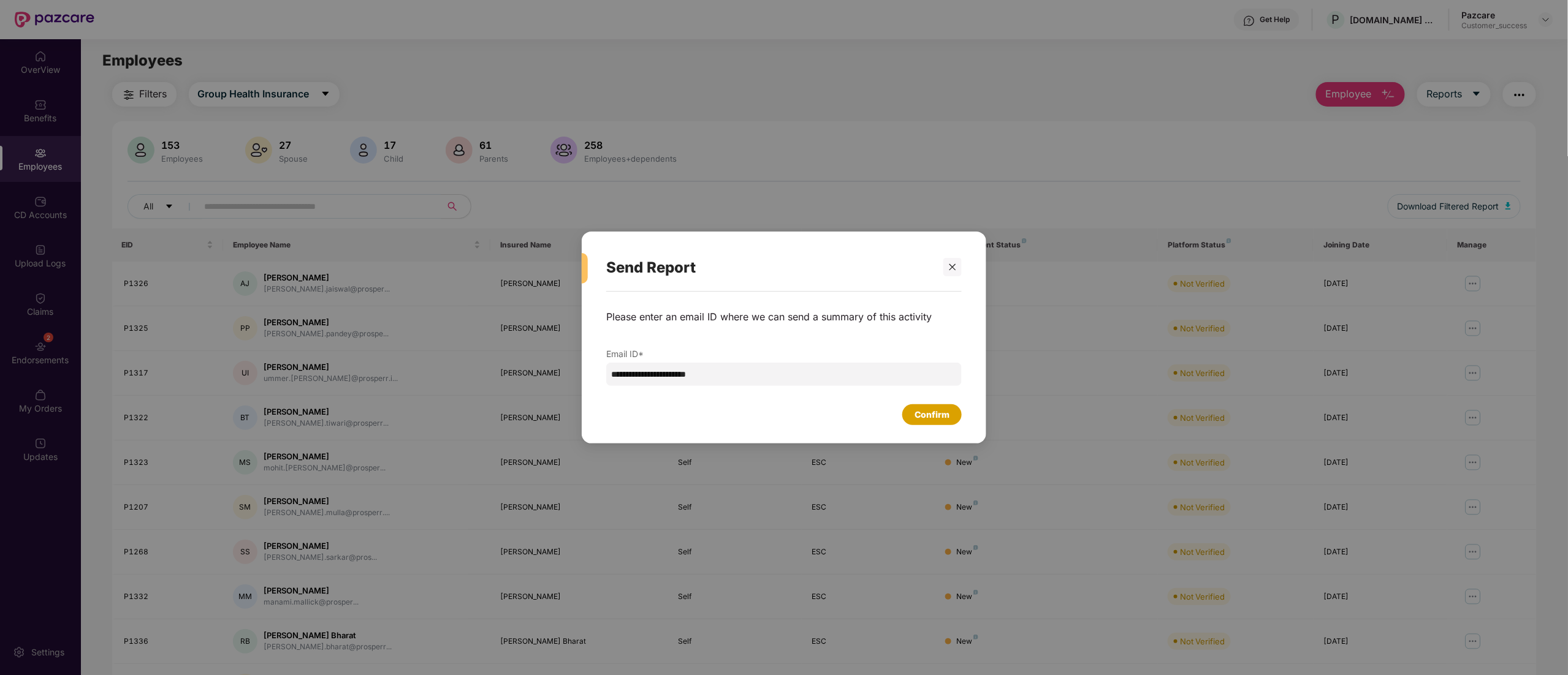
click at [916, 419] on div "Confirm" at bounding box center [932, 415] width 35 height 13
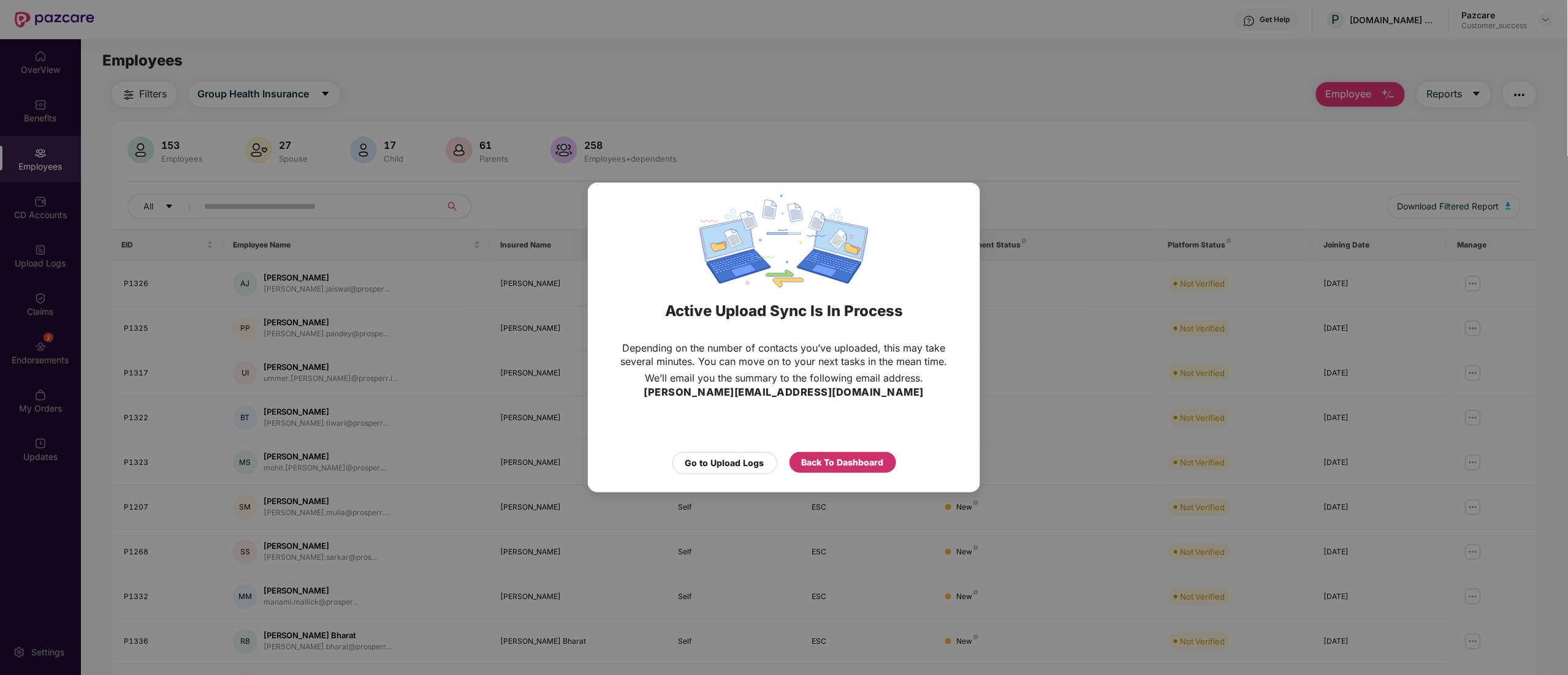
click at [833, 464] on div "Back To Dashboard" at bounding box center [843, 462] width 82 height 13
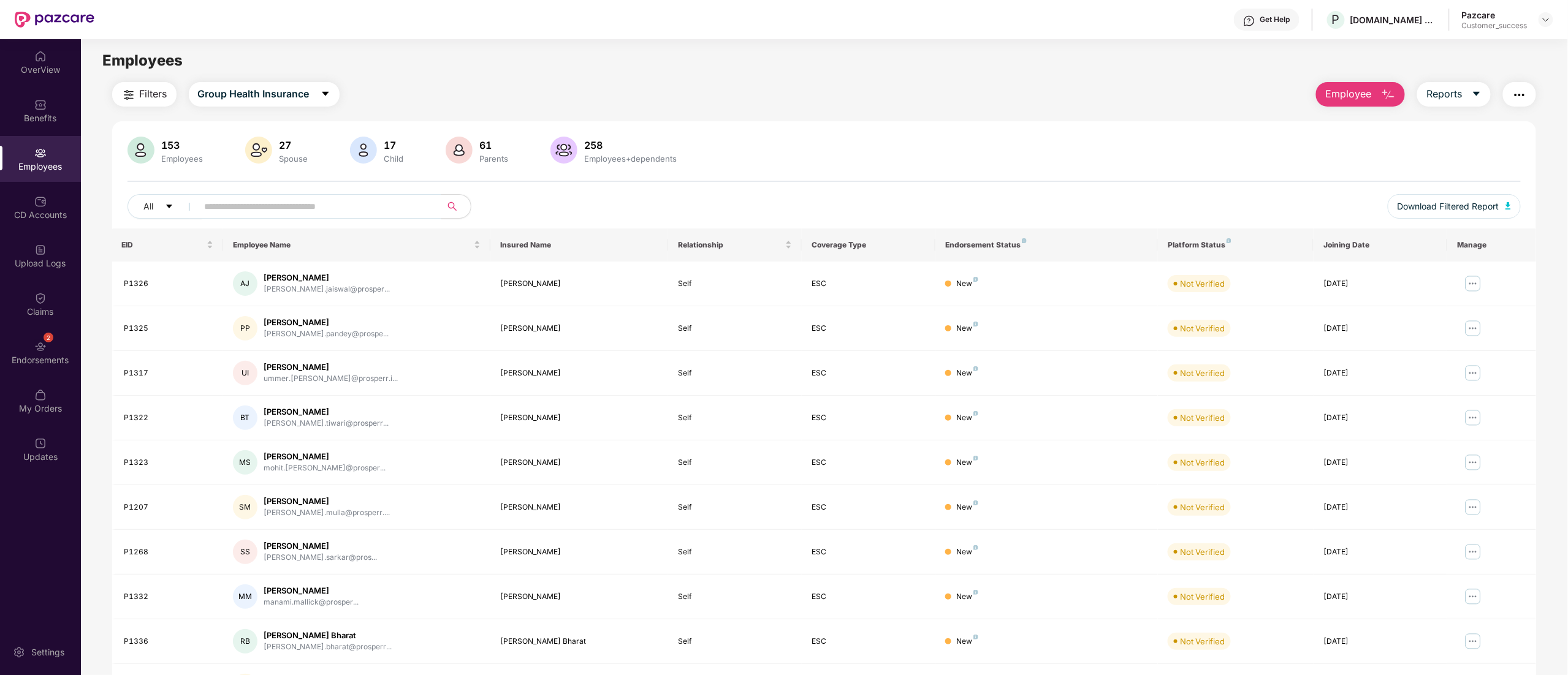
click at [322, 65] on div "Employees" at bounding box center [824, 60] width 1486 height 23
click at [294, 210] on input "text" at bounding box center [315, 206] width 220 height 18
paste input "**********"
type input "**********"
click at [276, 203] on input "text" at bounding box center [315, 206] width 220 height 18
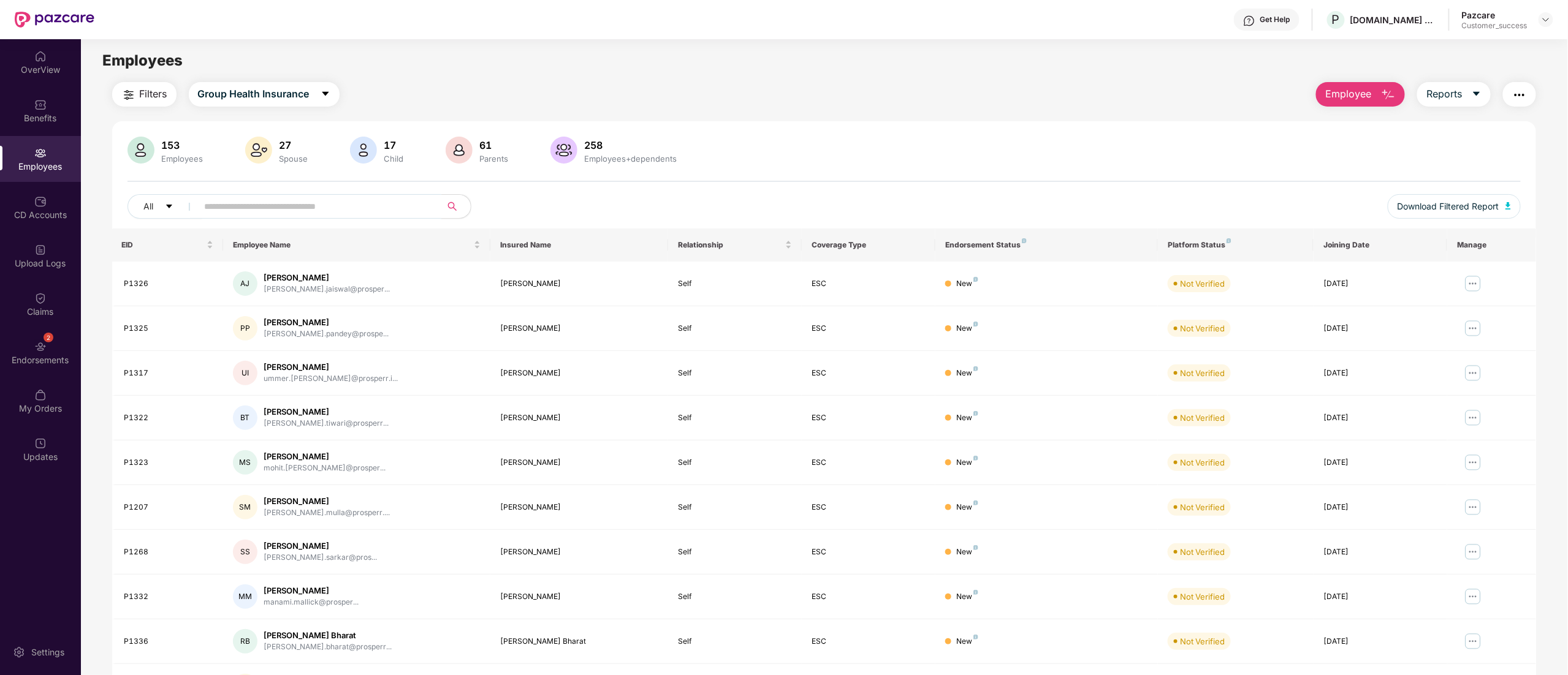
paste input "**********"
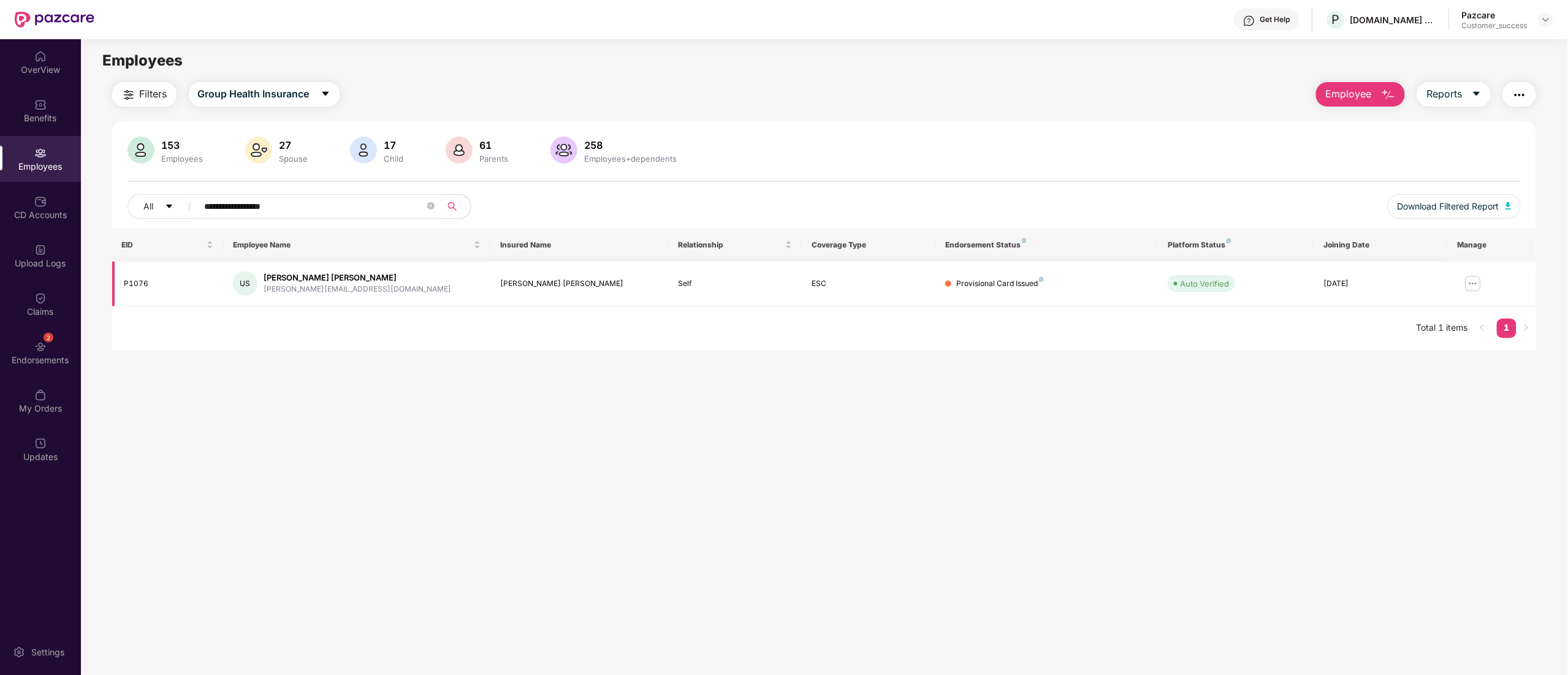
type input "**********"
click at [1478, 284] on img at bounding box center [1473, 283] width 20 height 20
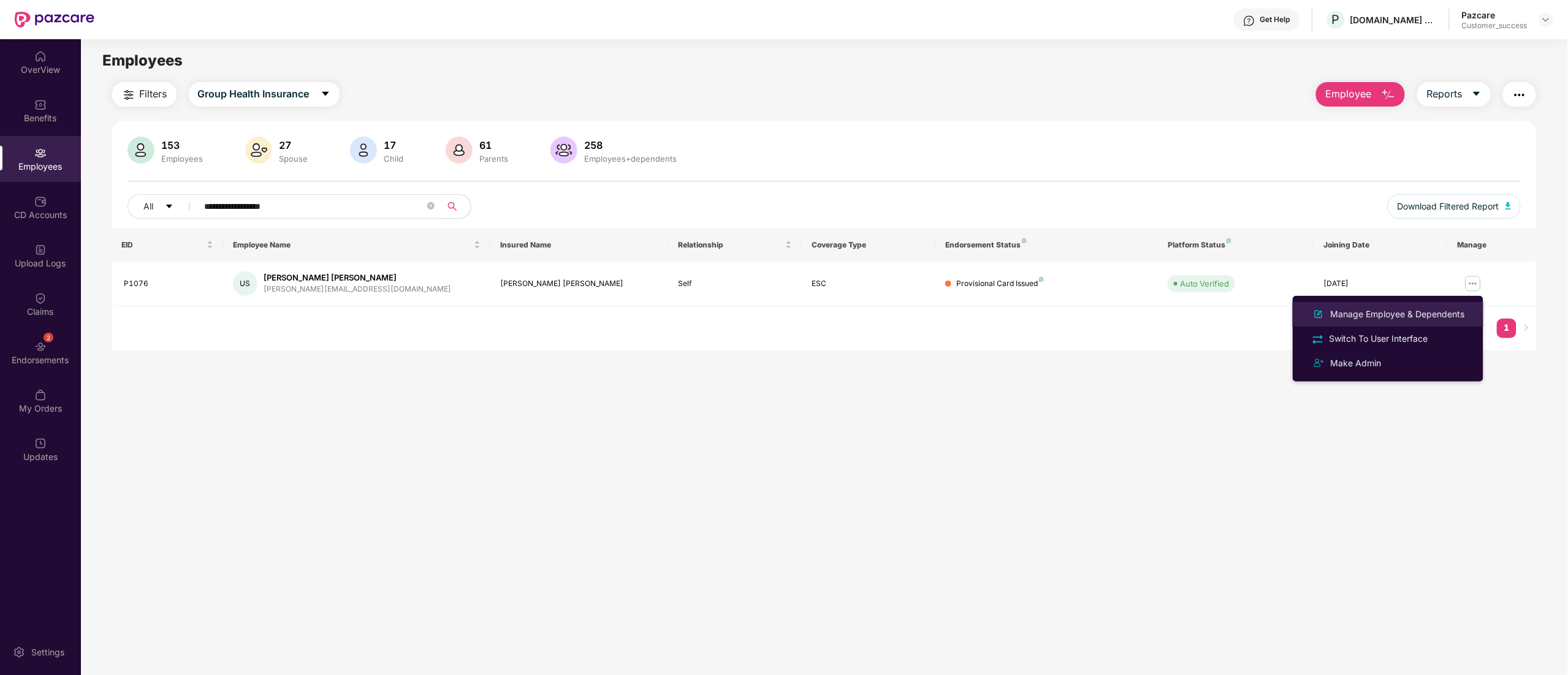
click at [1387, 317] on div "Manage Employee & Dependents" at bounding box center [1398, 315] width 139 height 13
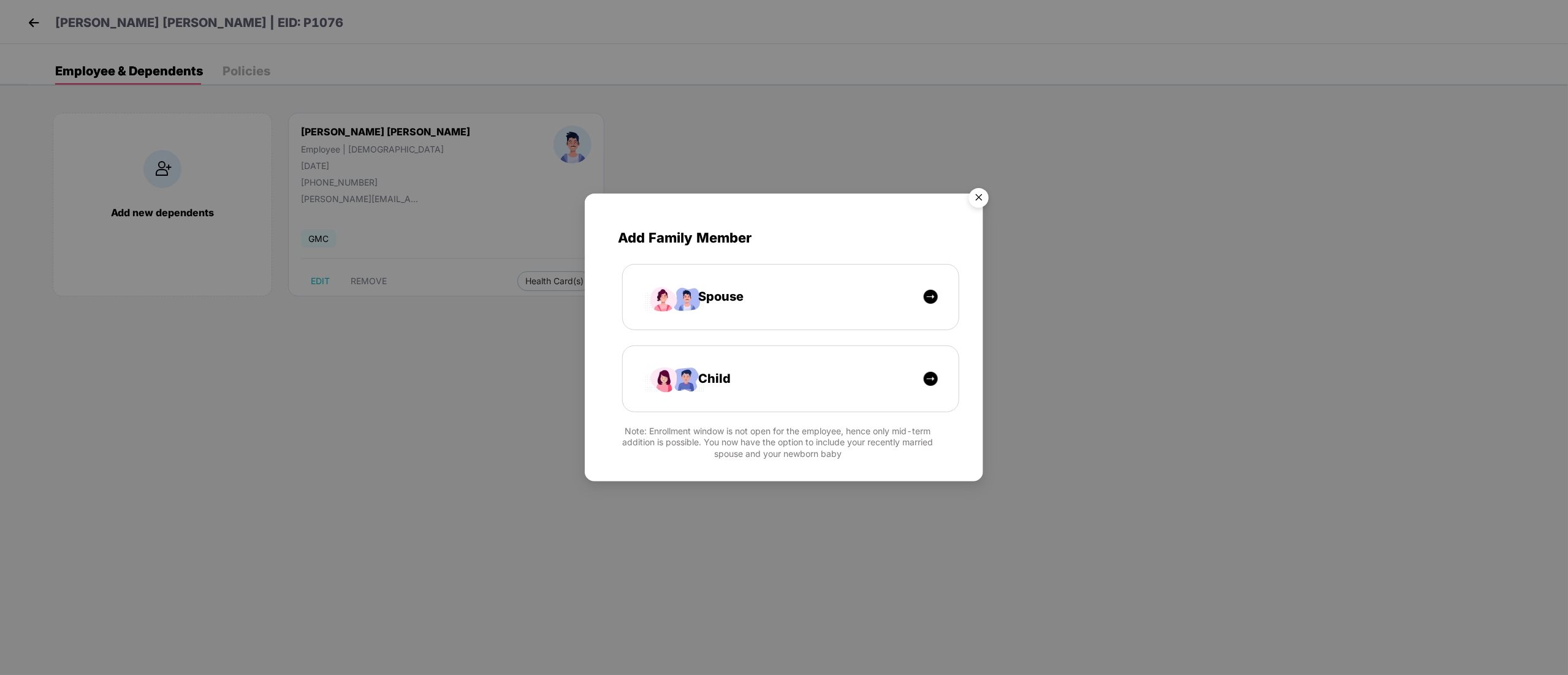
click at [988, 198] on img "Close" at bounding box center [979, 200] width 34 height 34
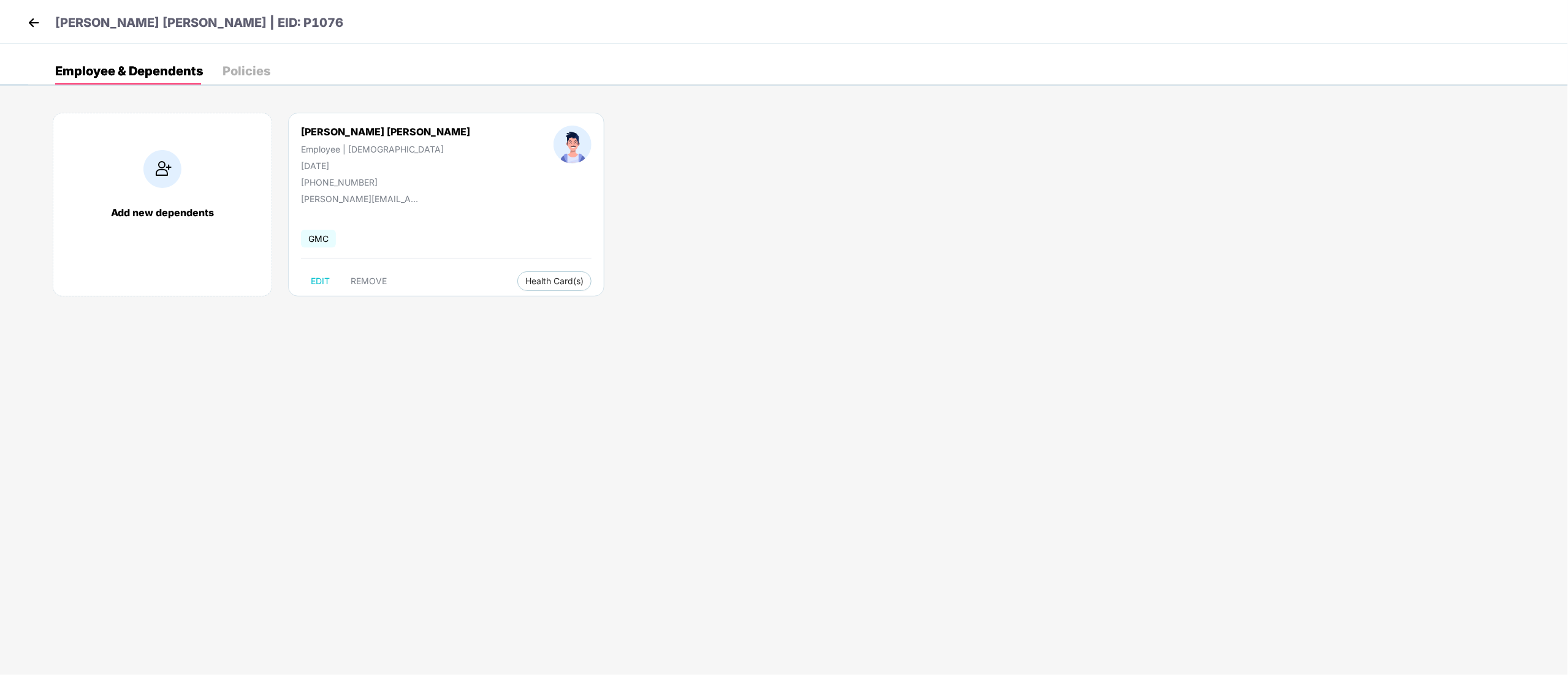
click at [330, 171] on div "[PERSON_NAME] [PERSON_NAME] Employee | [DEMOGRAPHIC_DATA] [DATE] [PHONE_NUMBER]" at bounding box center [385, 156] width 253 height 62
click at [327, 160] on div "[DATE]" at bounding box center [385, 165] width 169 height 10
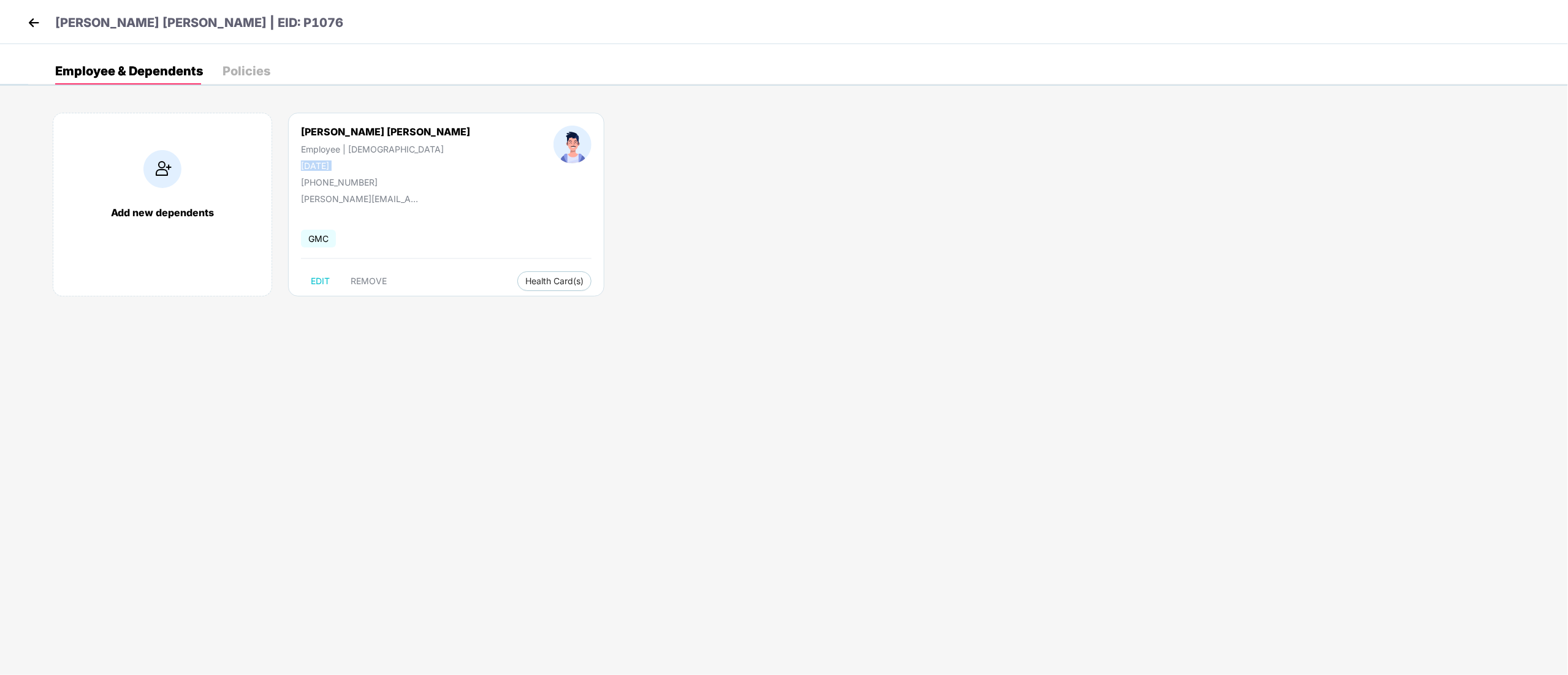
copy div "[DATE]"
click at [30, 31] on header "[PERSON_NAME] [PERSON_NAME] | EID: P1076" at bounding box center [184, 24] width 319 height 22
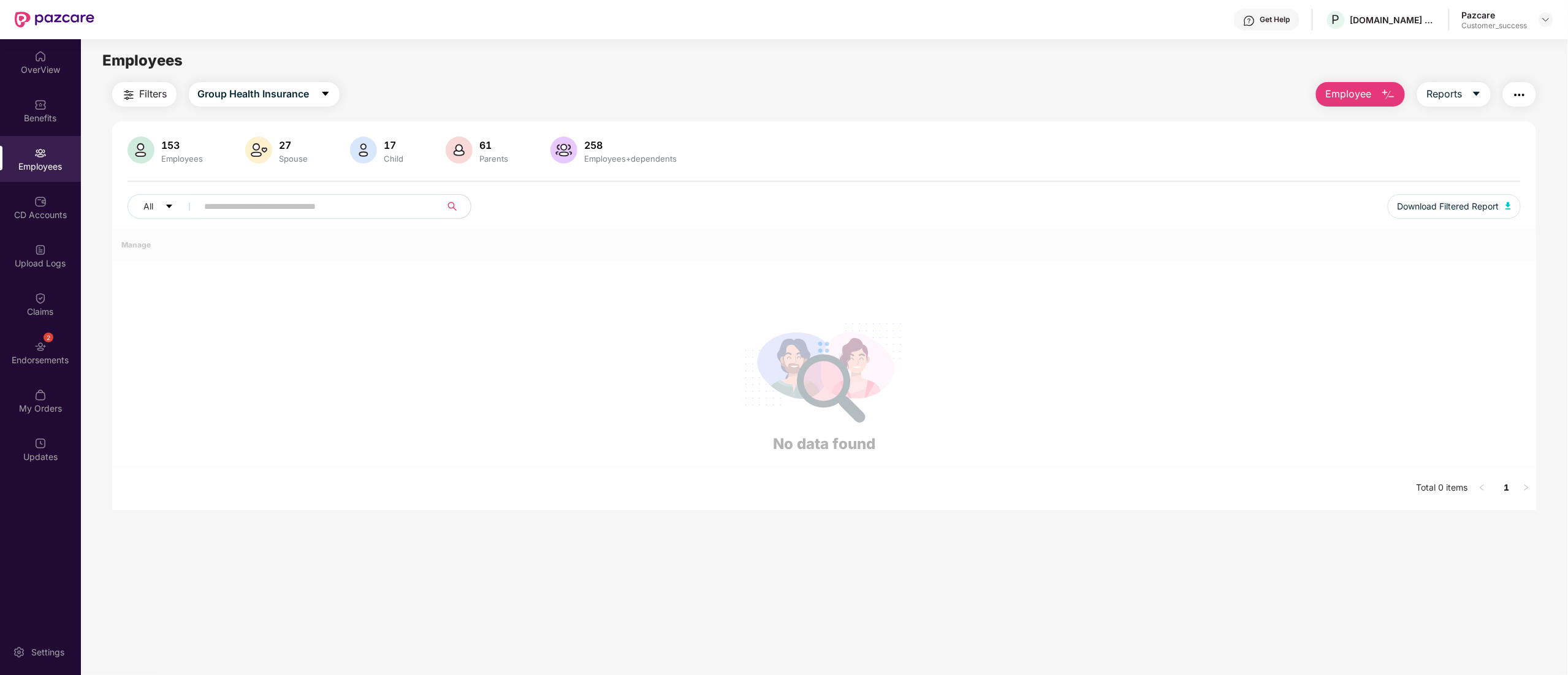
click at [299, 202] on input "text" at bounding box center [315, 206] width 220 height 18
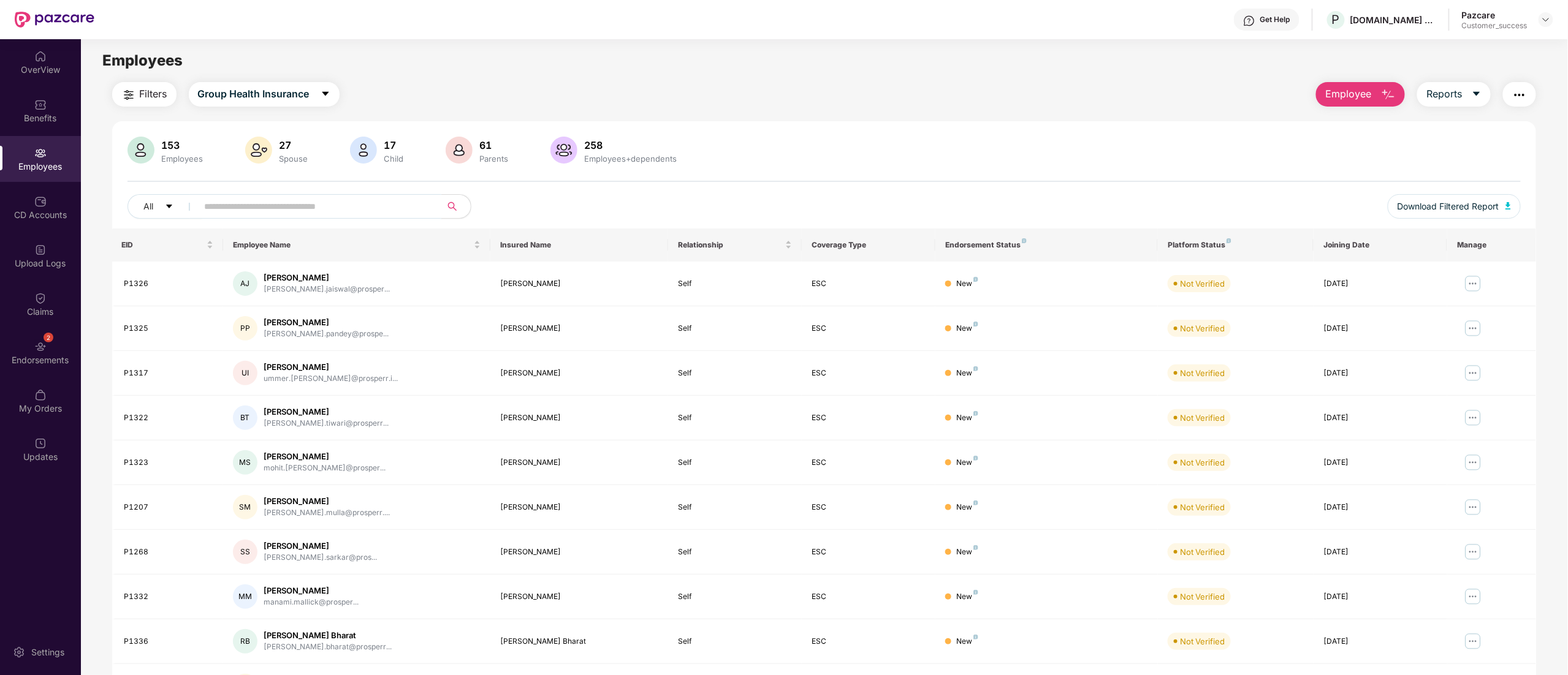
paste input "**********"
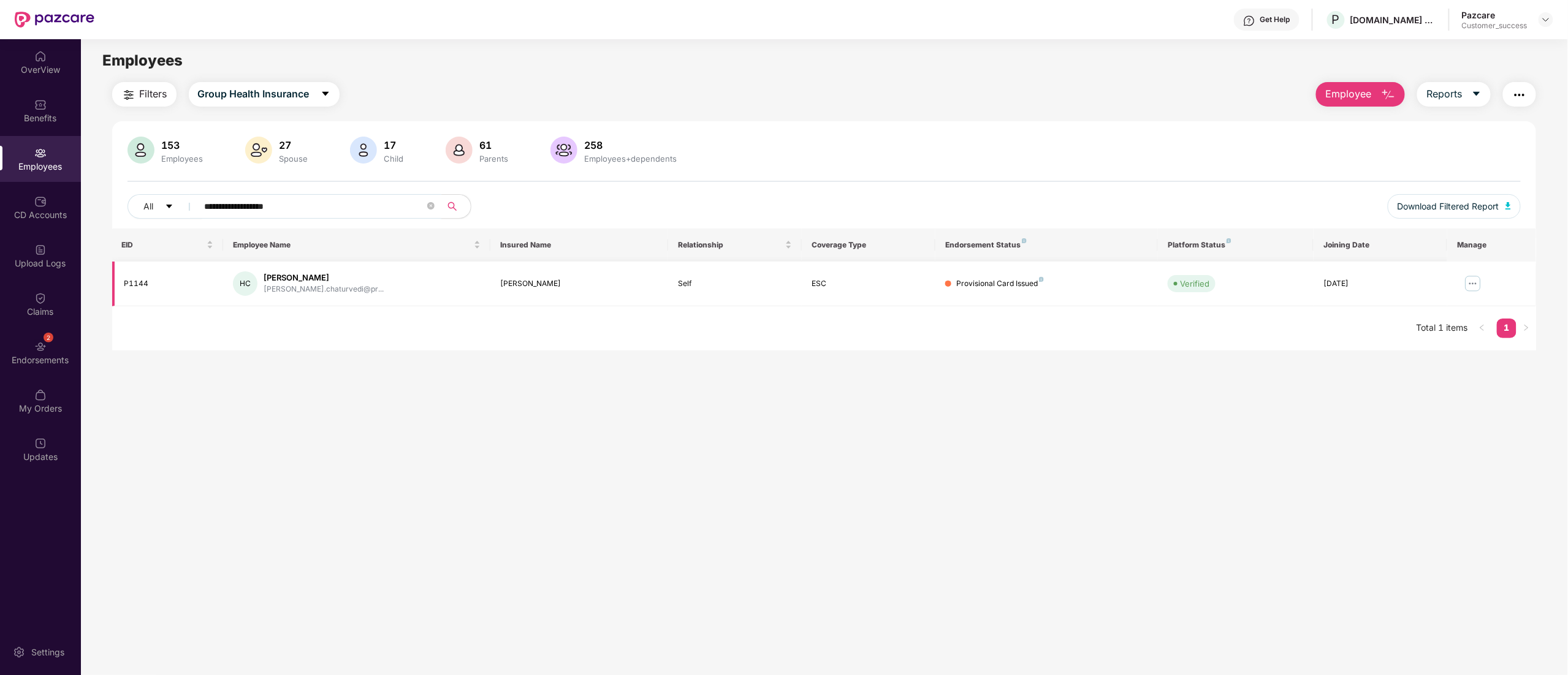
type input "**********"
click at [1476, 287] on img at bounding box center [1473, 283] width 20 height 20
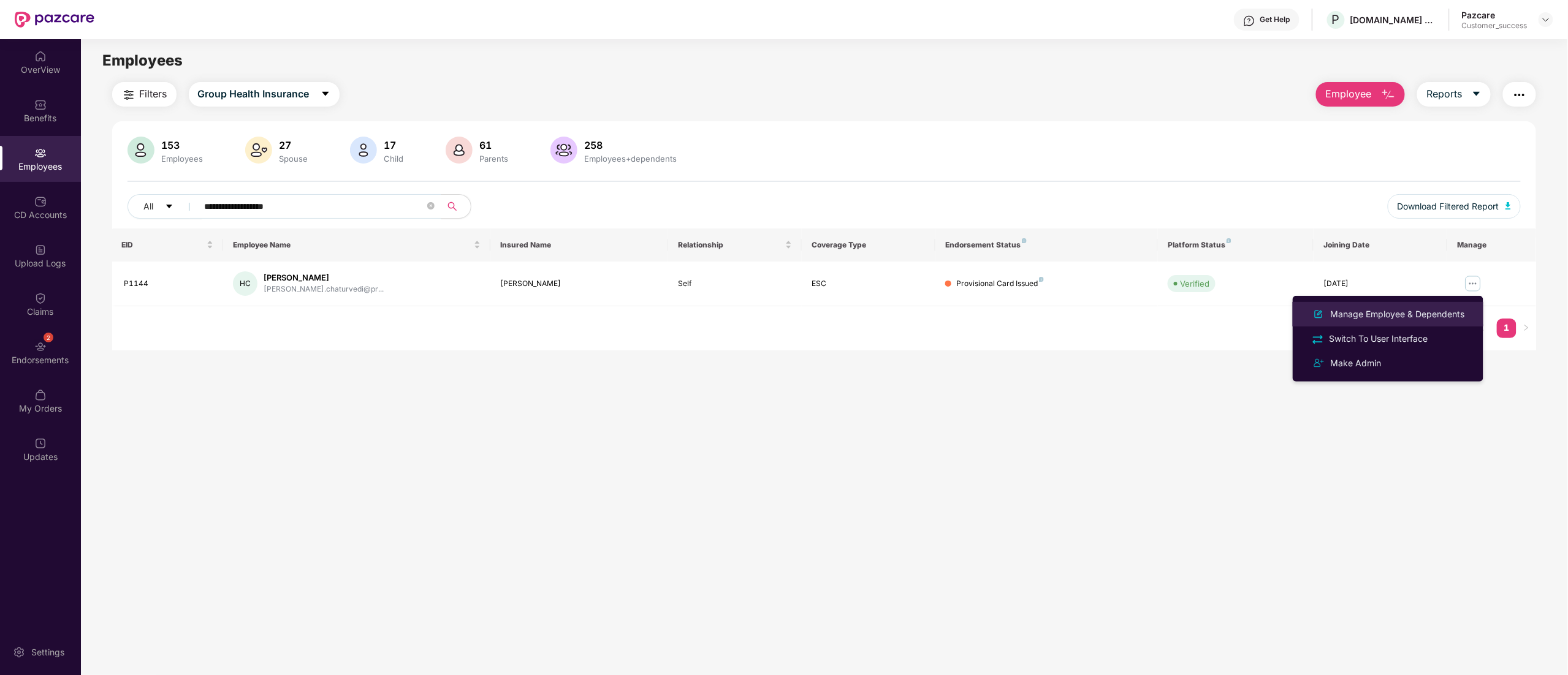
click at [1401, 313] on div "Manage Employee & Dependents" at bounding box center [1398, 315] width 139 height 13
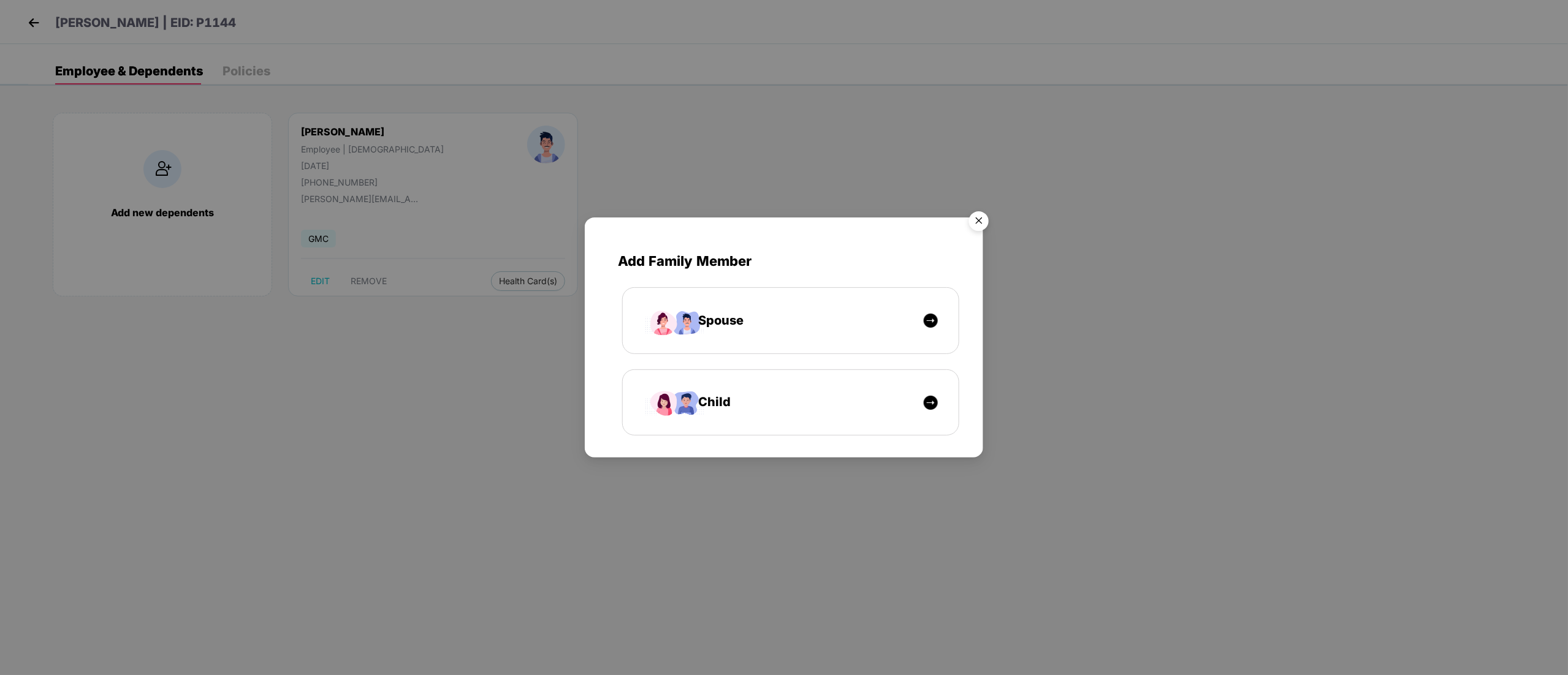
click at [980, 215] on img "Close" at bounding box center [979, 223] width 34 height 34
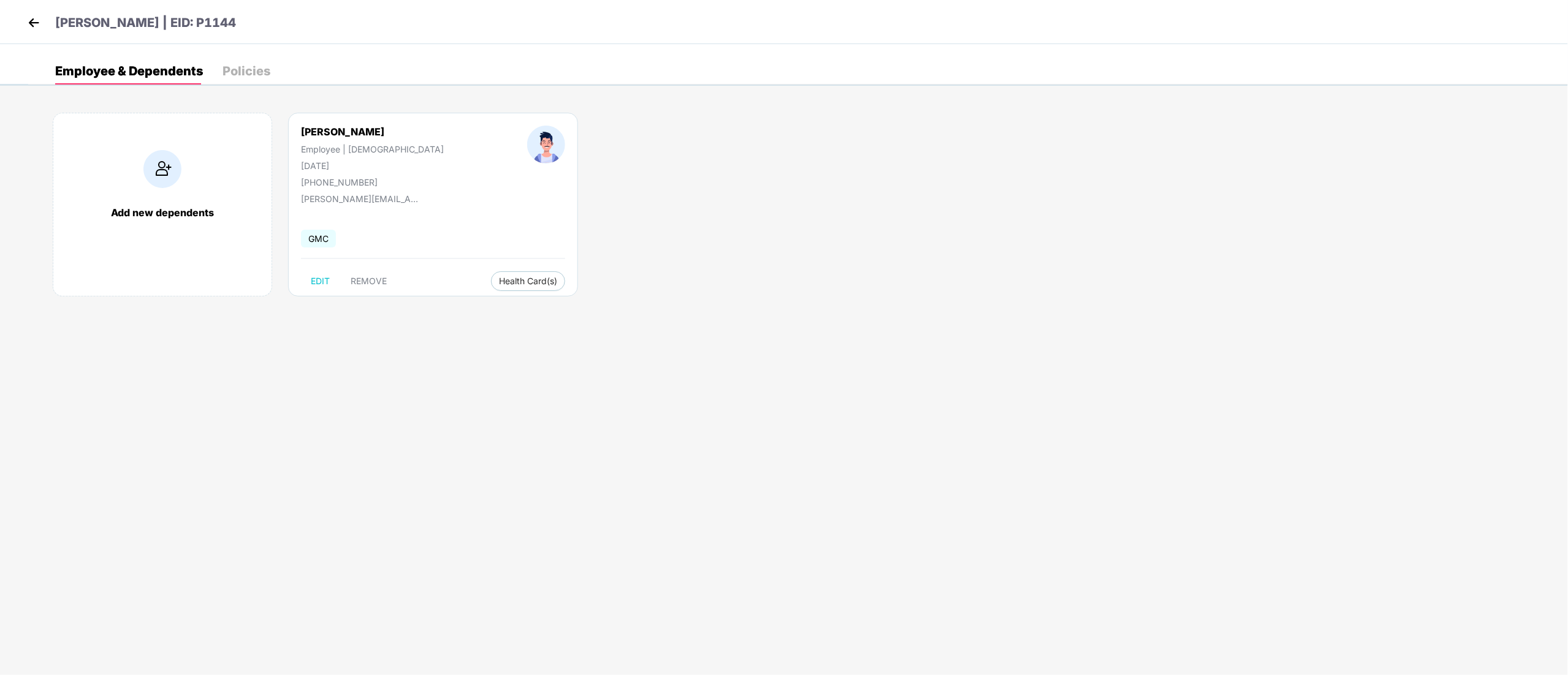
click at [320, 167] on div "[DATE]" at bounding box center [373, 165] width 143 height 10
copy div "[DATE]"
